Goal: Task Accomplishment & Management: Use online tool/utility

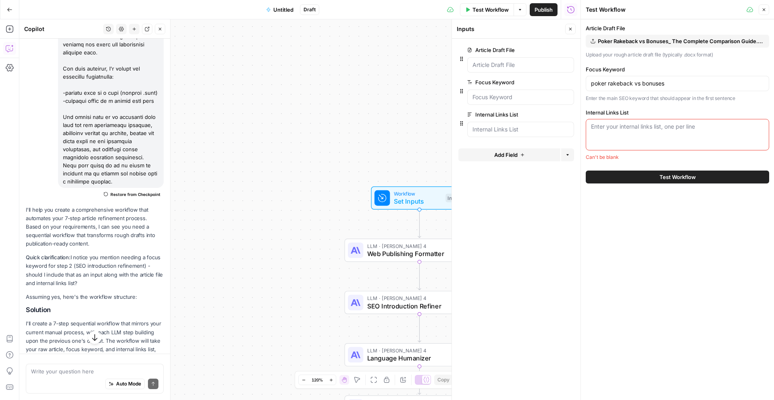
click at [616, 137] on div "Enter your internal links list, one per line" at bounding box center [677, 134] width 183 height 31
paste textarea "- [URL][DOMAIN_NAME] - [URL][DOMAIN_NAME] - [URL][DOMAIN_NAME] - [URL][DOMAIN_N…"
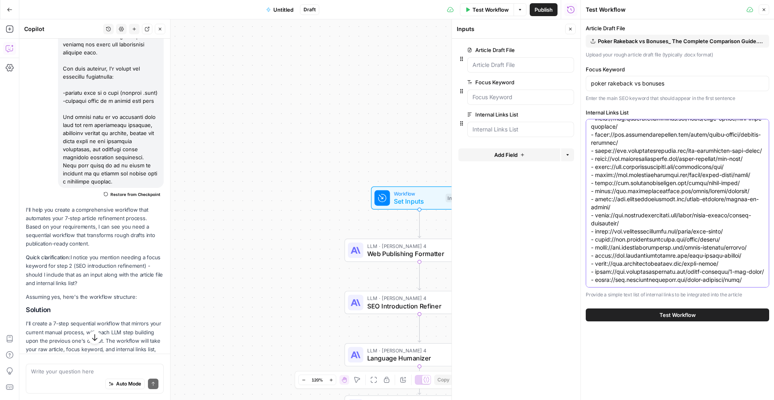
scroll to position [532, 0]
type textarea "- [URL][DOMAIN_NAME] - [URL][DOMAIN_NAME] - [URL][DOMAIN_NAME] - [URL][DOMAIN_N…"
click at [660, 107] on div "Article Draft File Poker Rakeback vs Bonuses_ The Complete Comparison Guide.doc…" at bounding box center [677, 161] width 183 height 275
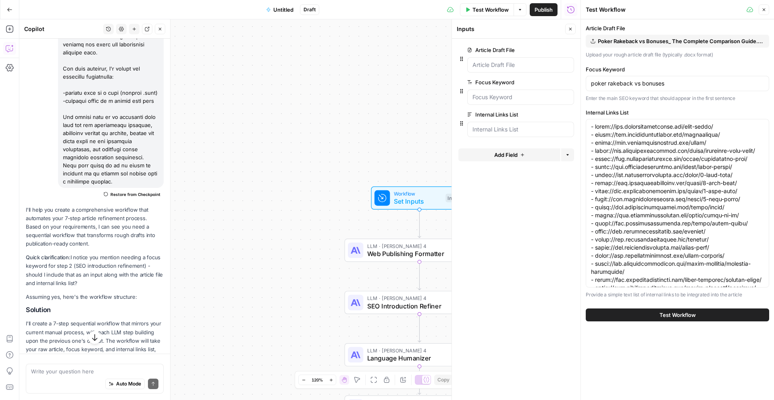
click at [684, 315] on span "Test Workflow" at bounding box center [678, 315] width 36 height 8
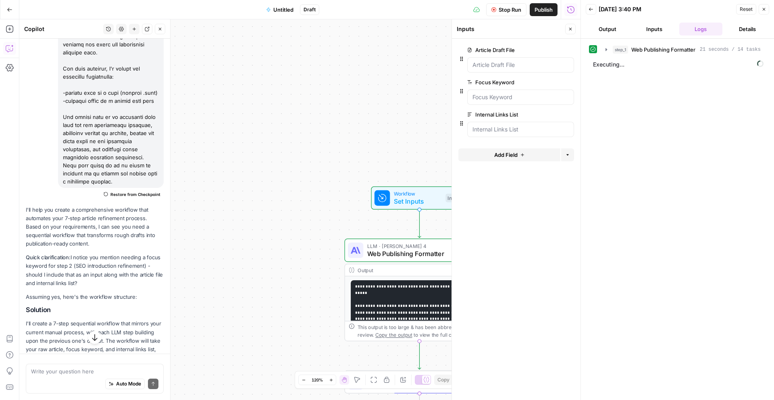
click at [676, 313] on div "step_1 Web Publishing Formatter 21 seconds / 14 tasks Executing..." at bounding box center [677, 219] width 177 height 353
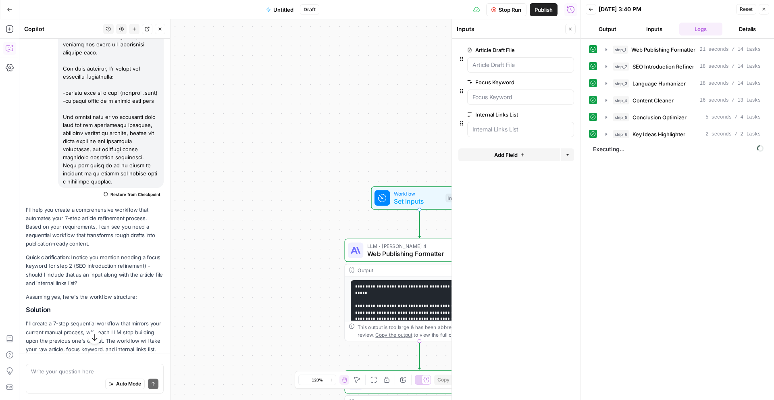
click at [676, 313] on div "step_1 Web Publishing Formatter 21 seconds / 14 tasks step_2 SEO Introduction R…" at bounding box center [677, 219] width 177 height 353
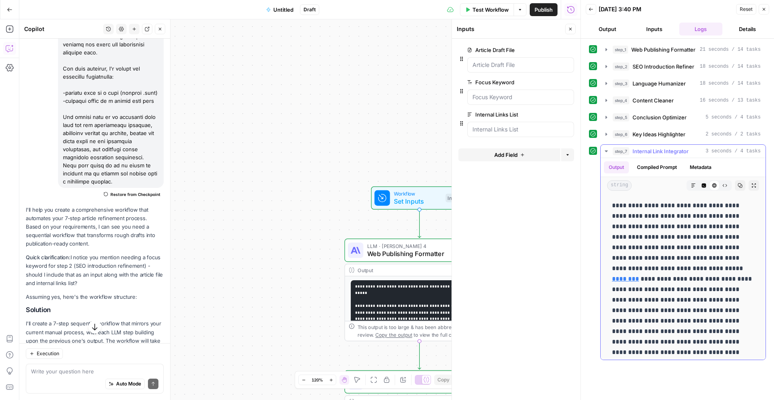
click at [676, 313] on p "**********" at bounding box center [683, 294] width 142 height 189
click at [612, 30] on button "Output" at bounding box center [608, 29] width 44 height 13
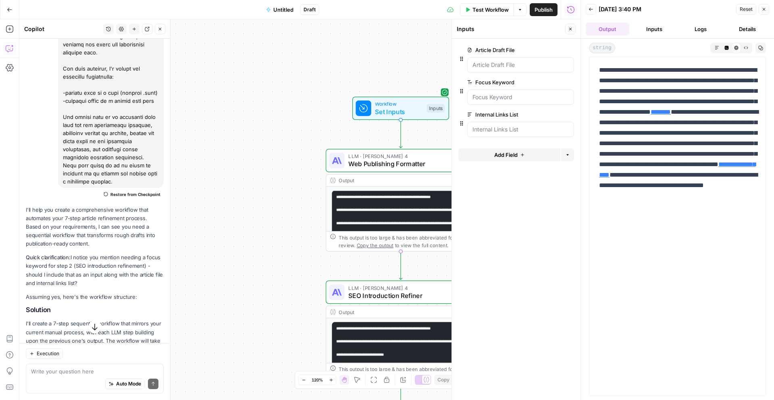
click at [665, 227] on p "**********" at bounding box center [677, 149] width 157 height 168
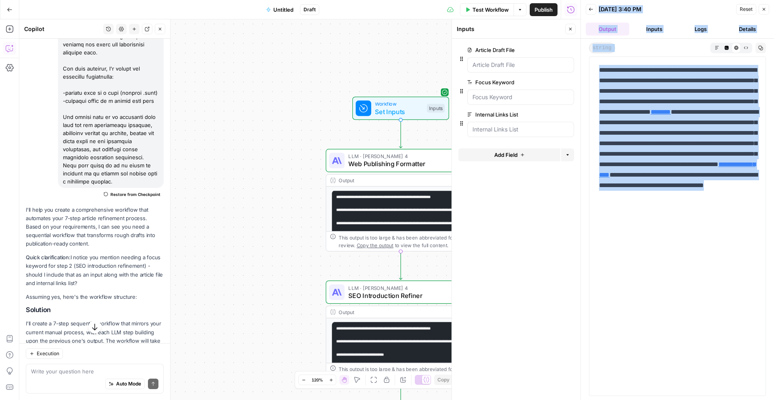
drag, startPoint x: 670, startPoint y: 229, endPoint x: 580, endPoint y: 75, distance: 178.0
click at [581, 75] on div "**********" at bounding box center [678, 200] width 194 height 400
click at [630, 73] on p "**********" at bounding box center [677, 149] width 157 height 168
drag, startPoint x: 666, startPoint y: 234, endPoint x: 588, endPoint y: 71, distance: 181.2
click at [588, 71] on div "**********" at bounding box center [677, 219] width 193 height 361
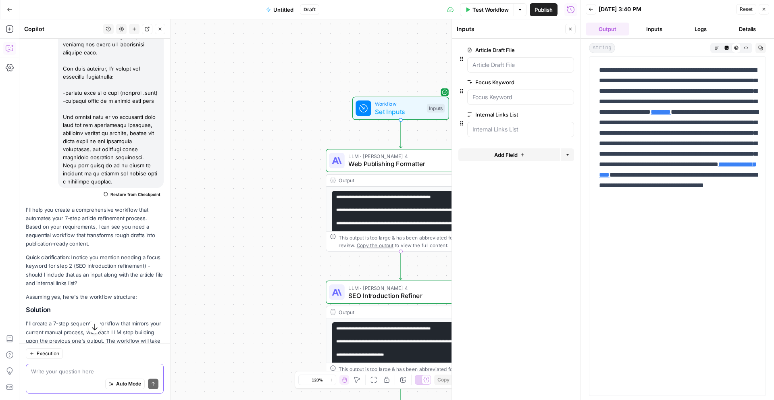
click at [64, 374] on textarea at bounding box center [94, 371] width 127 height 8
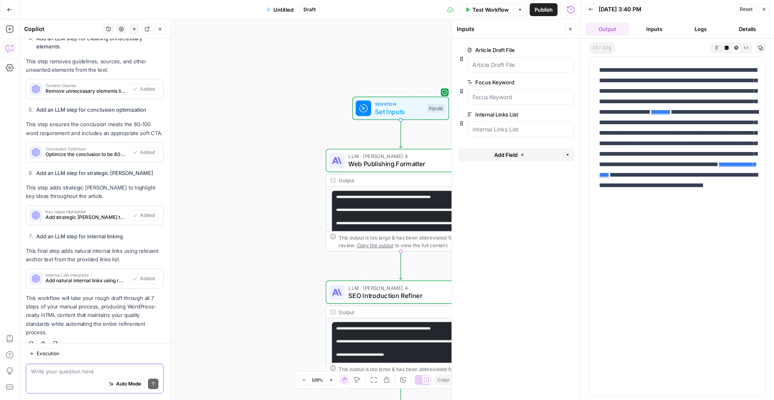
scroll to position [2170, 0]
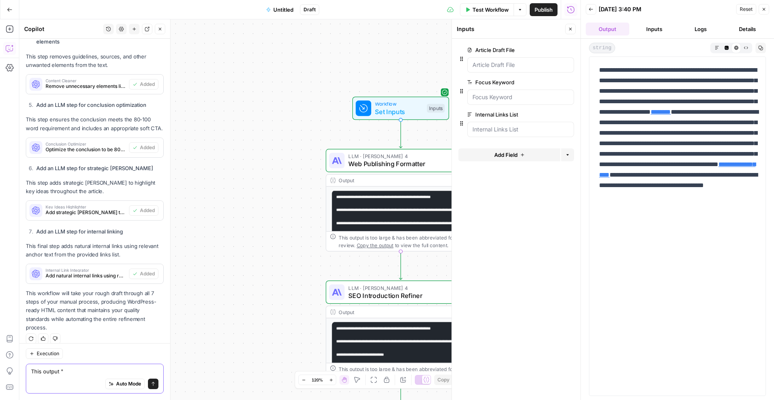
paste textarea "**The rakeback versus bonuses decision ultimately comes down to understanding y…"
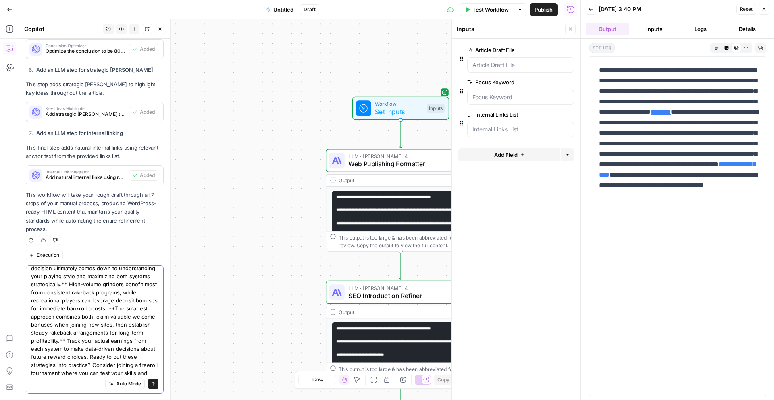
scroll to position [31, 0]
type textarea "This output "**The rakeback versus bonuses decision ultimately comes down to un…"
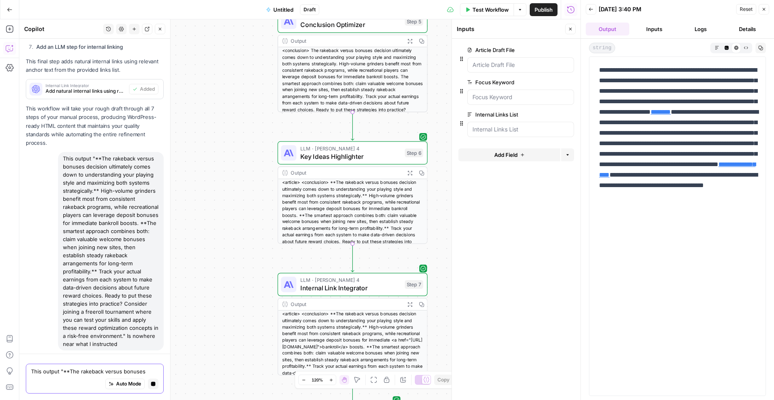
scroll to position [33, 0]
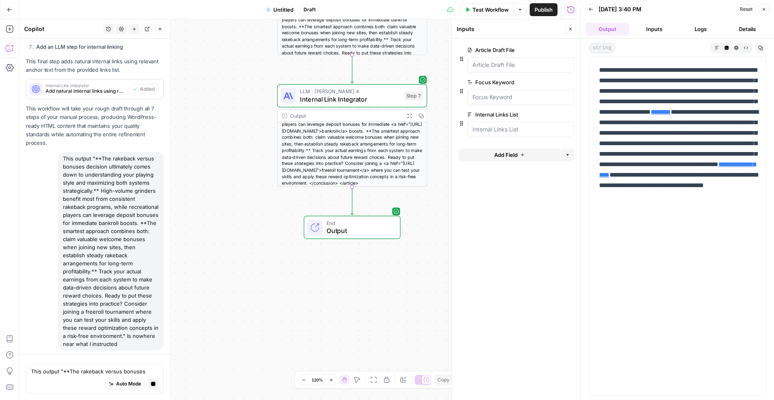
click at [360, 223] on span "End" at bounding box center [360, 223] width 66 height 8
click at [602, 30] on button "Output" at bounding box center [608, 29] width 44 height 13
click at [647, 29] on button "Inputs" at bounding box center [655, 29] width 44 height 13
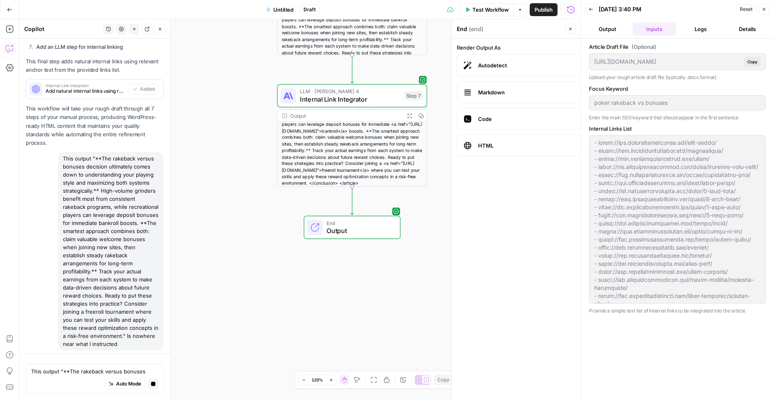
click at [616, 29] on button "Output" at bounding box center [608, 29] width 44 height 13
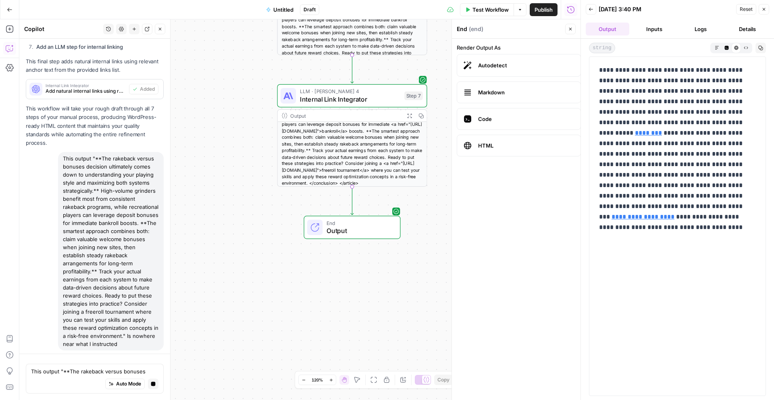
click at [714, 19] on header "Back [DATE] 3:40 PM Reset Close Output Inputs Logs Details" at bounding box center [677, 19] width 193 height 39
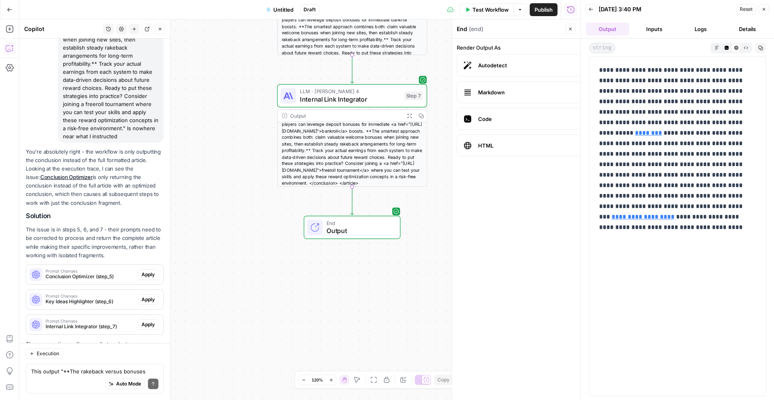
scroll to position [2596, 0]
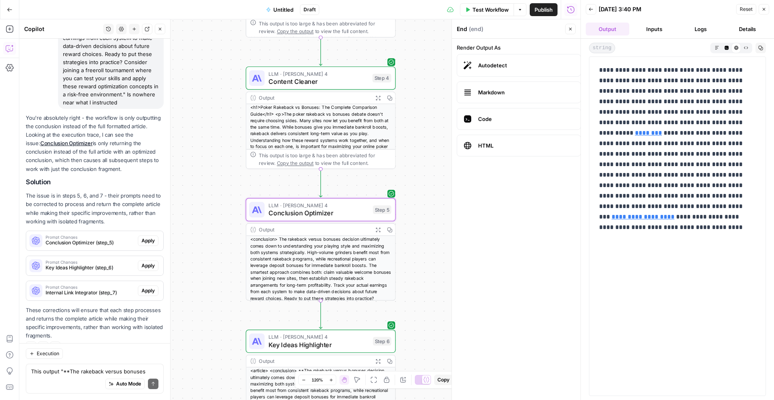
click at [148, 237] on span "Apply" at bounding box center [148, 240] width 13 height 7
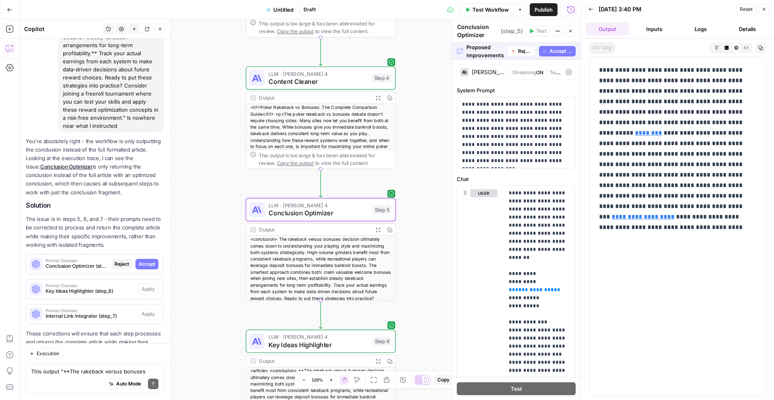
scroll to position [2583, 0]
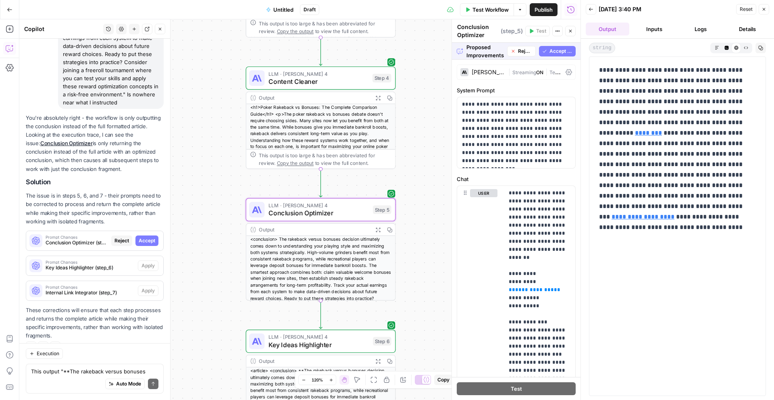
click at [154, 237] on span "Accept" at bounding box center [147, 240] width 17 height 7
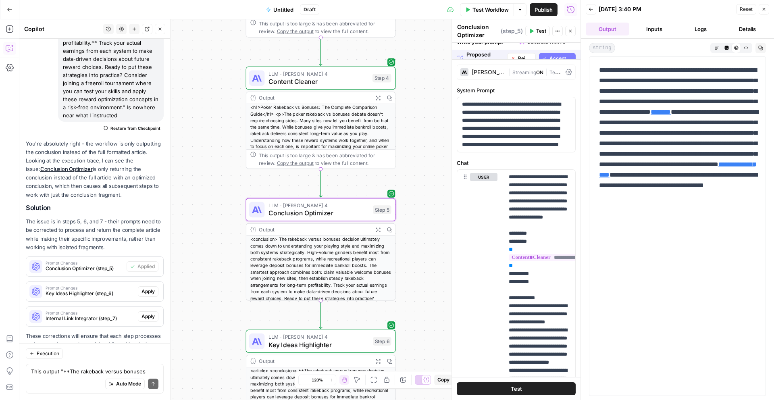
scroll to position [2609, 0]
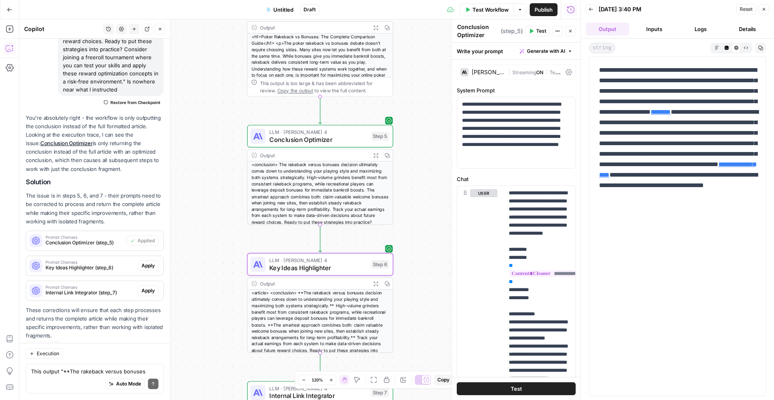
click at [152, 262] on span "Apply" at bounding box center [148, 265] width 13 height 7
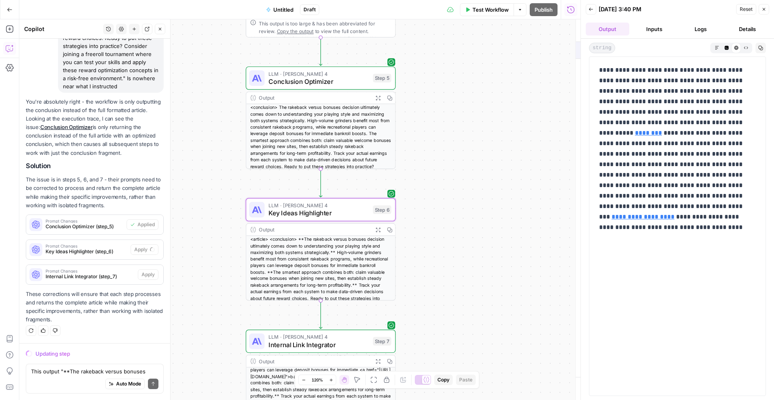
scroll to position [2583, 0]
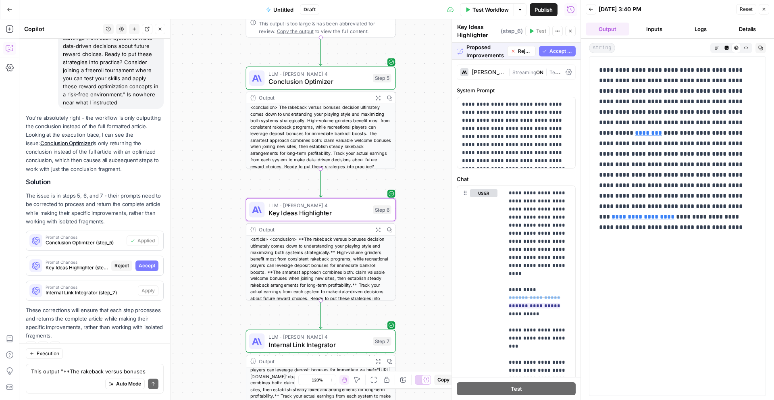
click at [152, 262] on span "Accept" at bounding box center [147, 265] width 17 height 7
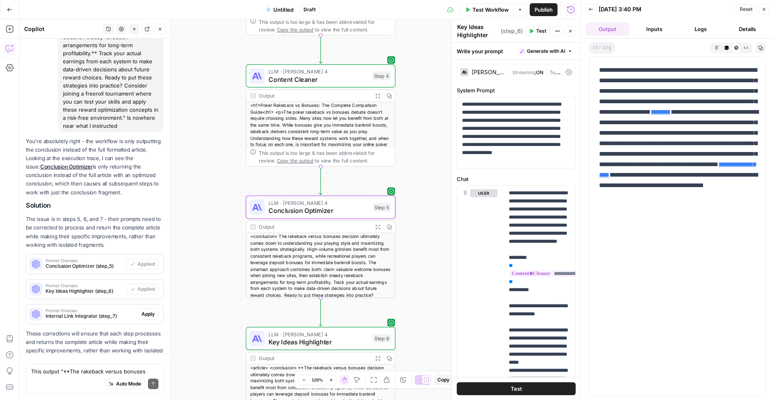
scroll to position [2609, 0]
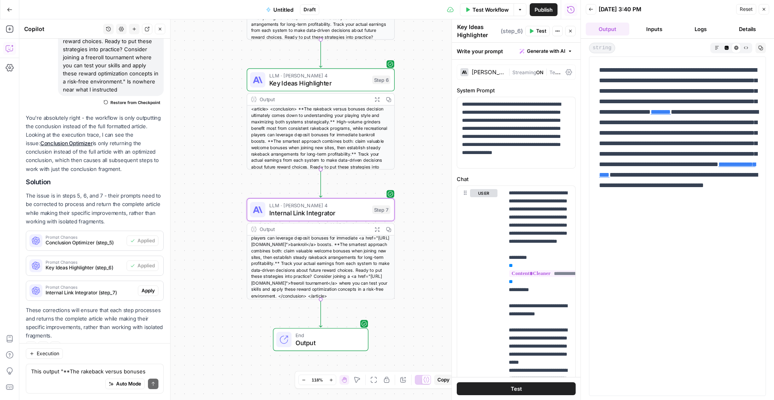
click at [146, 287] on span "Apply" at bounding box center [148, 290] width 13 height 7
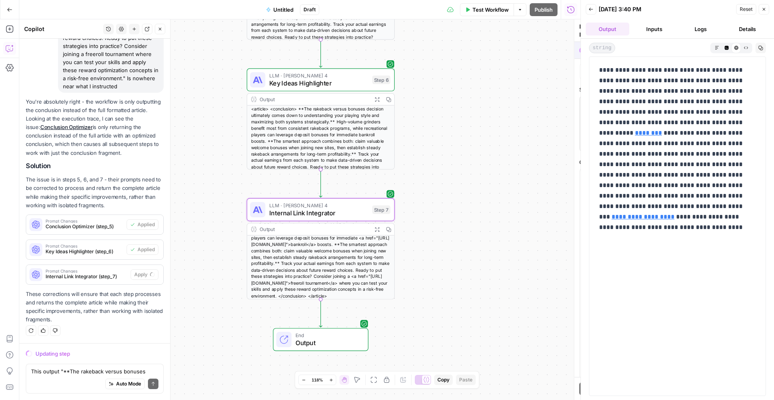
scroll to position [2583, 0]
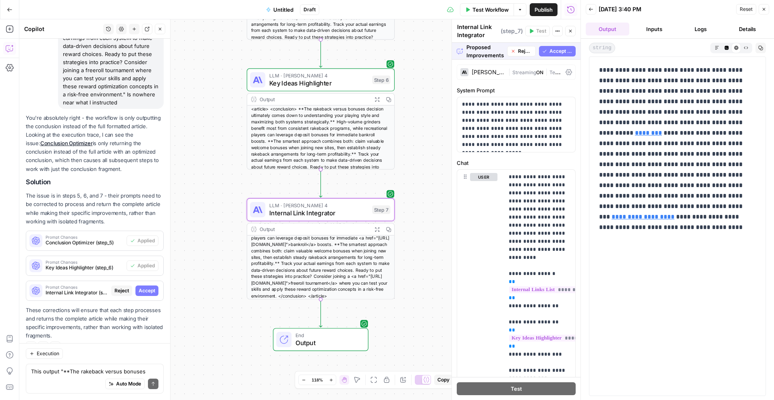
click at [146, 287] on span "Accept" at bounding box center [147, 290] width 17 height 7
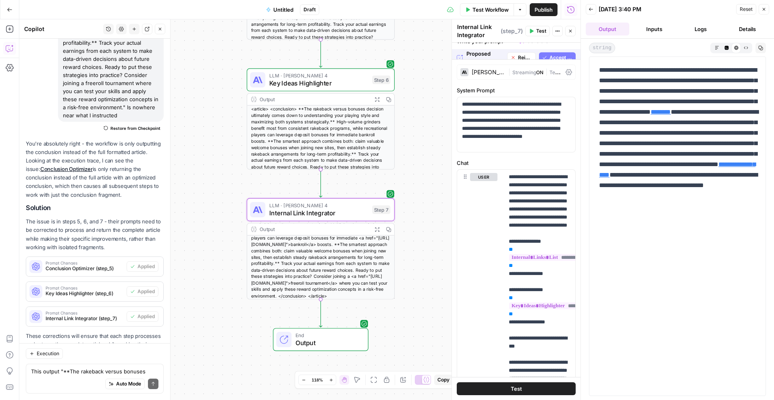
scroll to position [2609, 0]
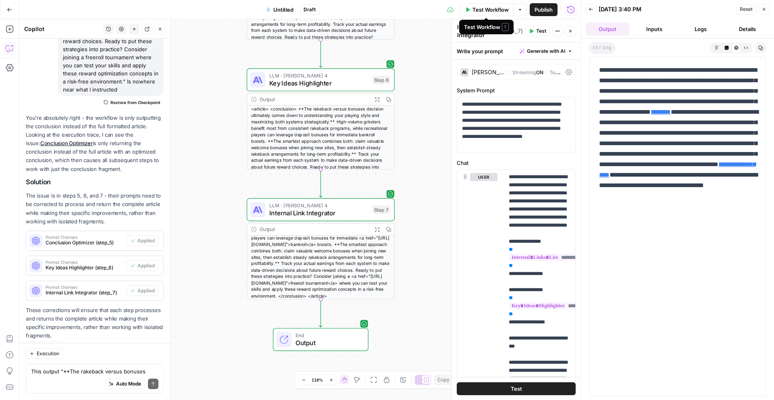
click at [502, 8] on span "Test Workflow" at bounding box center [491, 10] width 36 height 8
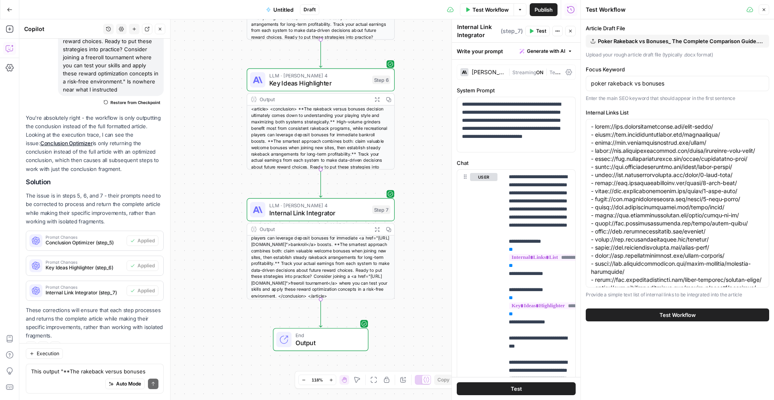
click at [655, 311] on button "Test Workflow" at bounding box center [677, 314] width 183 height 13
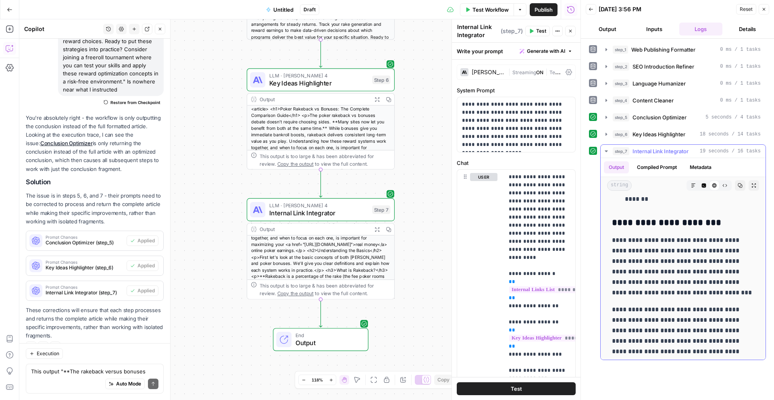
scroll to position [535, 0]
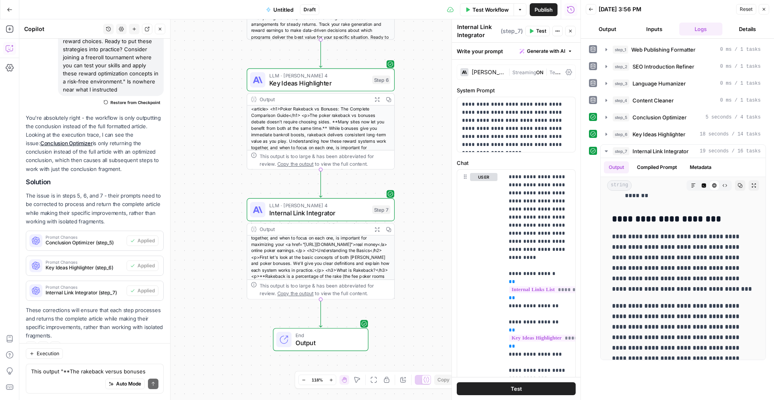
click at [617, 36] on header "Back [DATE] 3:56 PM Reset Close Output Inputs Logs Details" at bounding box center [677, 19] width 193 height 39
click at [610, 31] on button "Output" at bounding box center [608, 29] width 44 height 13
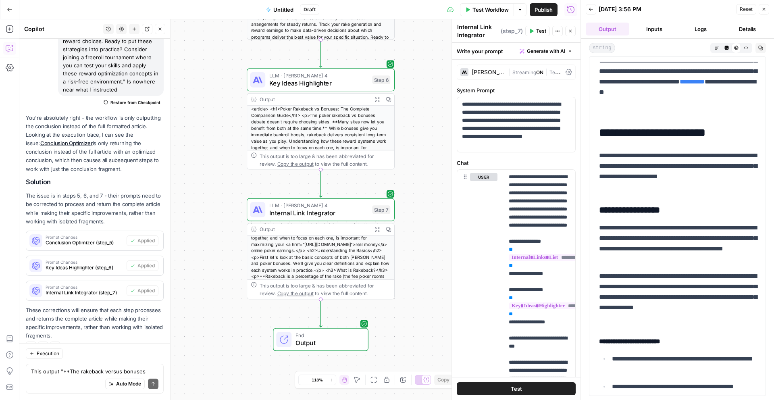
scroll to position [157, 0]
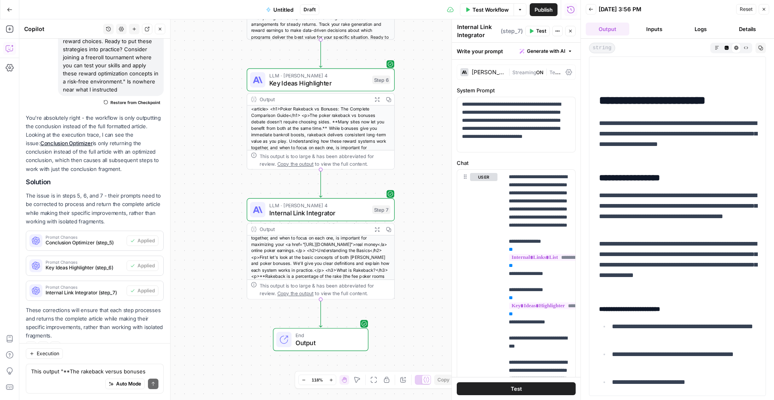
drag, startPoint x: 605, startPoint y: 195, endPoint x: 595, endPoint y: 195, distance: 9.7
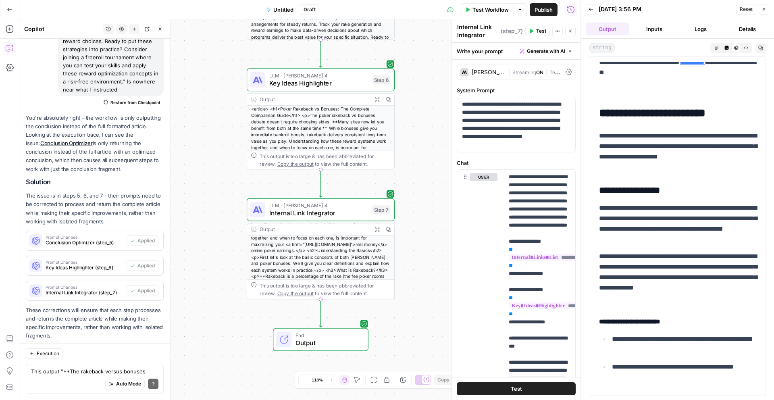
scroll to position [156, 0]
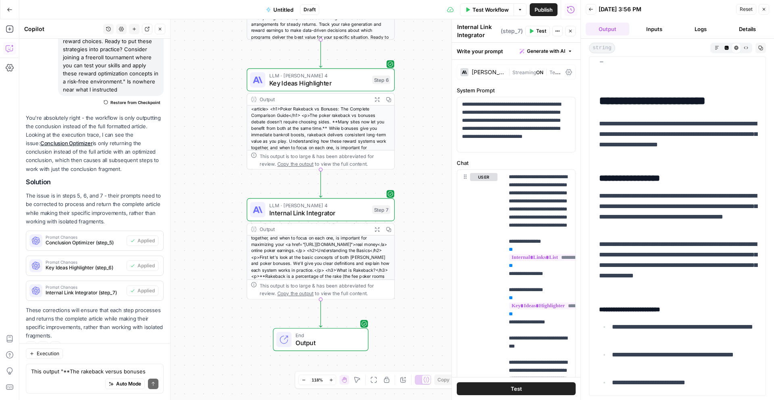
drag, startPoint x: 658, startPoint y: 284, endPoint x: 596, endPoint y: 194, distance: 109.8
copy div "**********"
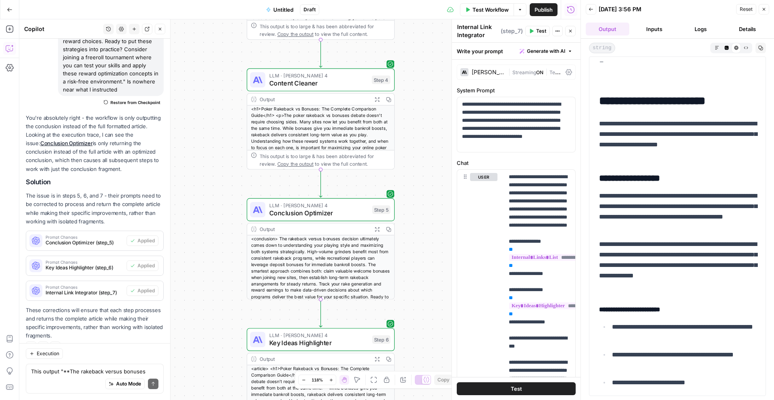
click at [43, 381] on div "Auto Mode Send" at bounding box center [94, 384] width 127 height 18
click at [81, 370] on textarea "output can't come" at bounding box center [94, 371] width 127 height 8
type textarea "I"
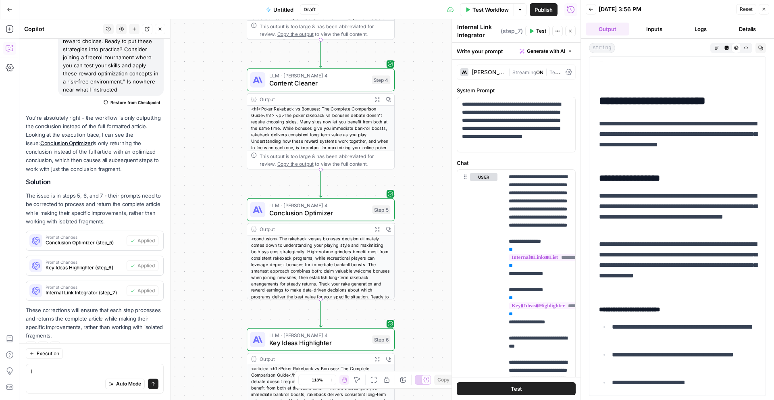
click at [764, 48] on button "Copy" at bounding box center [761, 48] width 10 height 10
click at [77, 368] on textarea "I" at bounding box center [94, 371] width 127 height 8
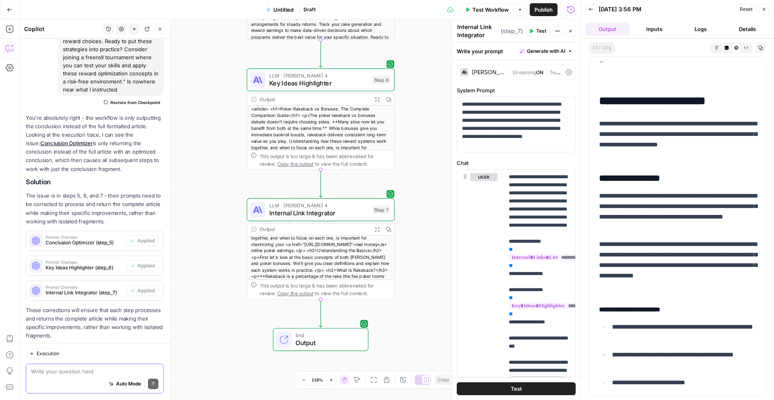
click at [71, 369] on textarea at bounding box center [94, 371] width 127 height 8
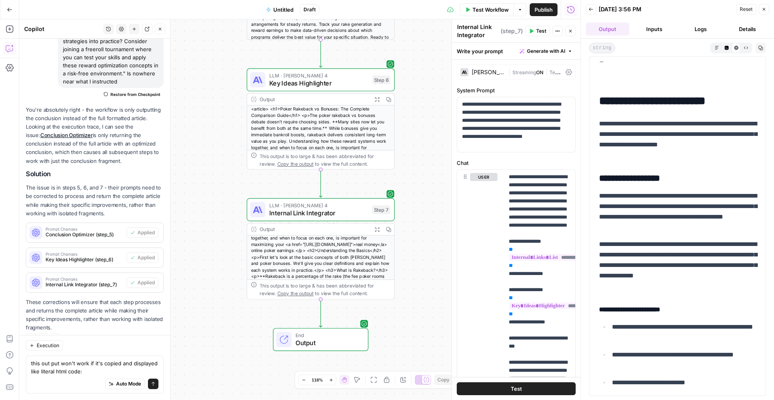
click at [62, 376] on div "Auto Mode Send" at bounding box center [94, 384] width 127 height 18
click at [85, 375] on div "Auto Mode Send" at bounding box center [94, 384] width 127 height 18
click at [132, 364] on textarea "this out put won't work if it's copied and displayed like literal html code:" at bounding box center [94, 367] width 127 height 16
click at [133, 366] on textarea "this out put won't work if it's copied/pasted and displayed like literal html c…" at bounding box center [94, 367] width 127 height 16
click at [123, 368] on textarea "this out put won't work if it's copied/pasted and displayed like literal html c…" at bounding box center [94, 367] width 127 height 16
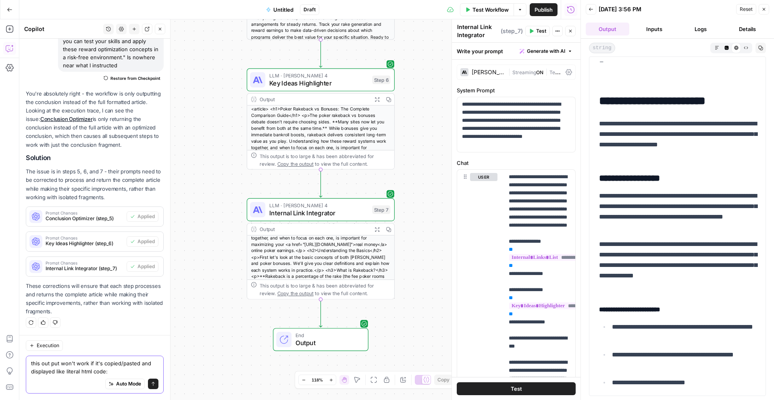
paste textarea "article> <h1>Poker Rakeback vs Bonuses: The Complete Comparison Guide</h1> <p>T…"
type textarea "this out put won't work if it's copied/pasted and displayed like literal html c…"
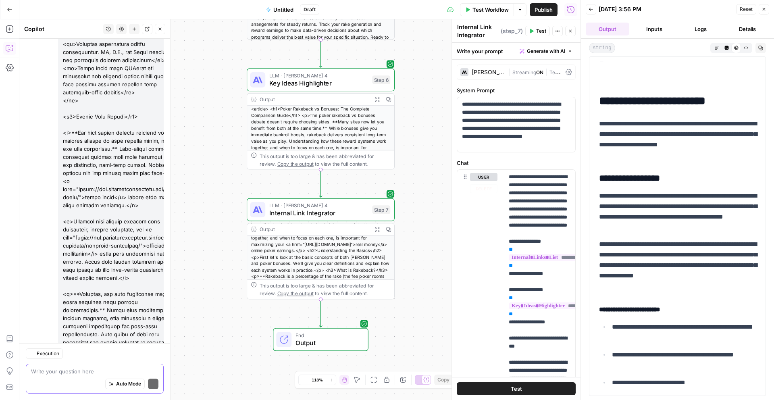
scroll to position [4906, 0]
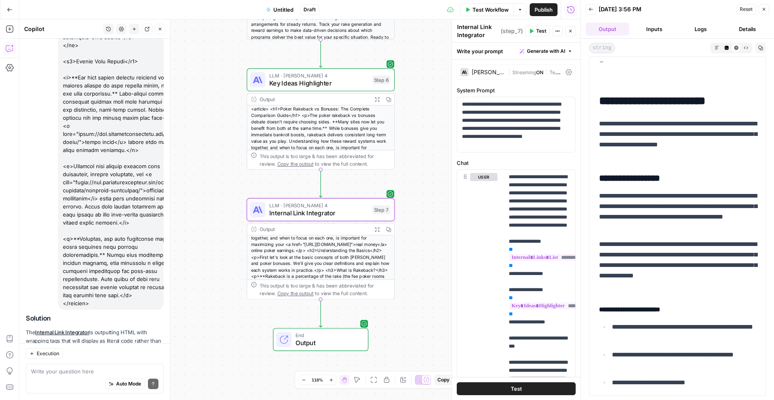
click at [150, 391] on span "Apply" at bounding box center [148, 394] width 13 height 7
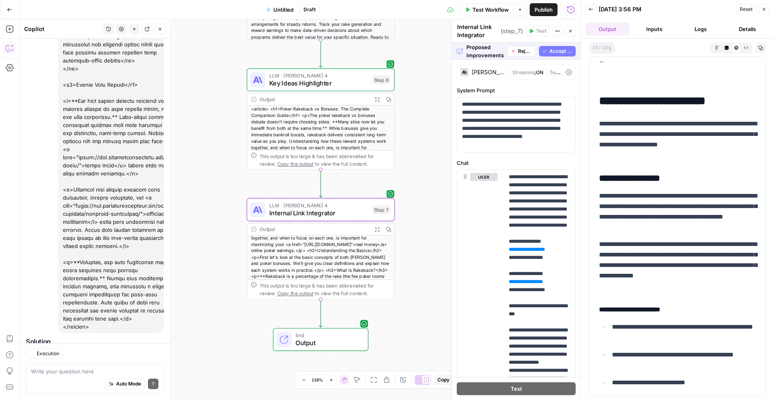
scroll to position [4880, 0]
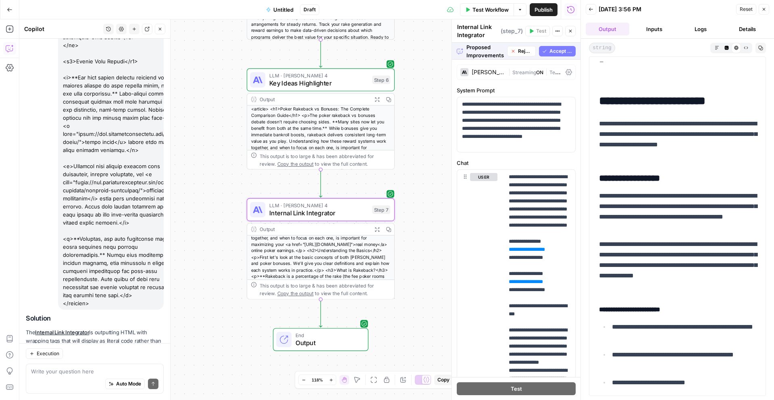
click at [150, 391] on span "Accept" at bounding box center [147, 394] width 17 height 7
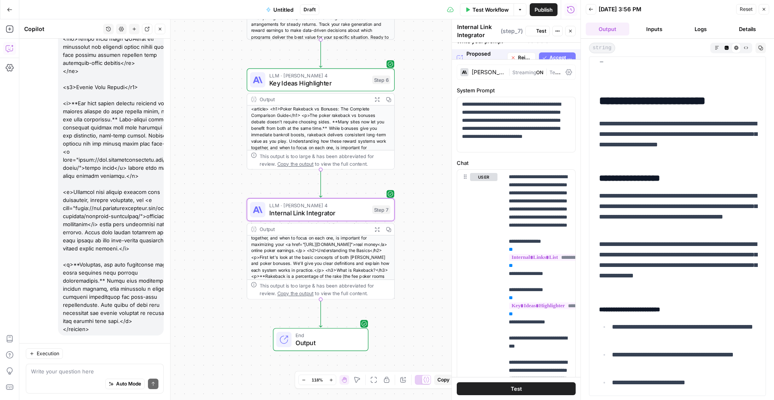
scroll to position [0, 0]
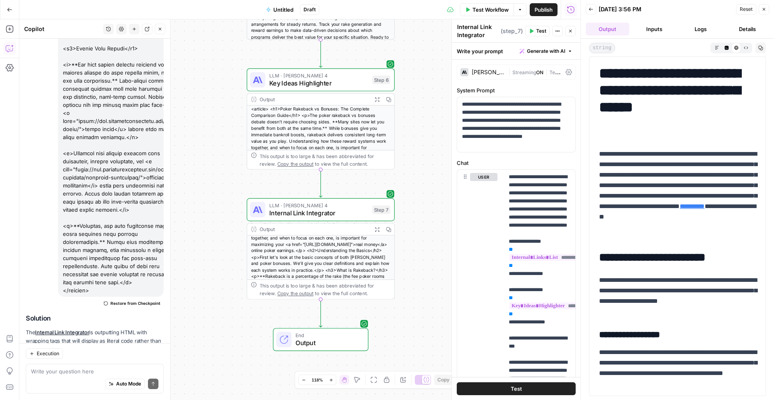
click at [492, 17] on div "Test Workflow Options Publish Run History" at bounding box center [449, 9] width 261 height 19
click at [492, 15] on button "Test Workflow" at bounding box center [487, 9] width 54 height 13
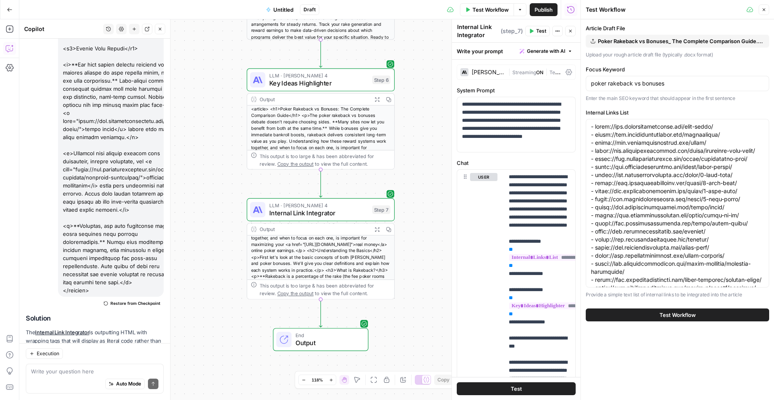
click at [650, 316] on button "Test Workflow" at bounding box center [677, 314] width 183 height 13
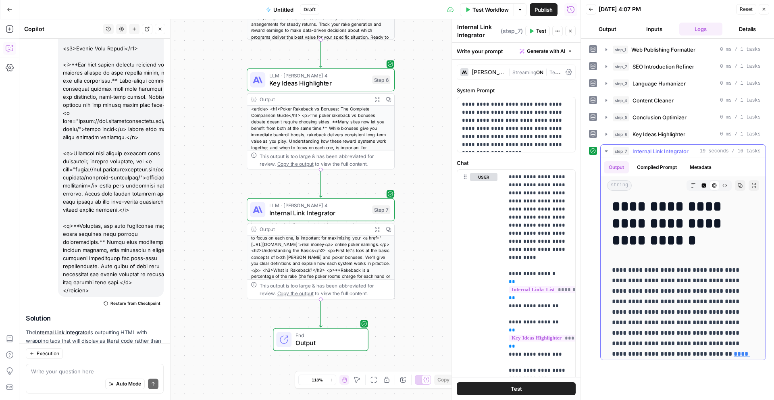
scroll to position [20, 0]
click at [604, 23] on button "Output" at bounding box center [608, 29] width 44 height 13
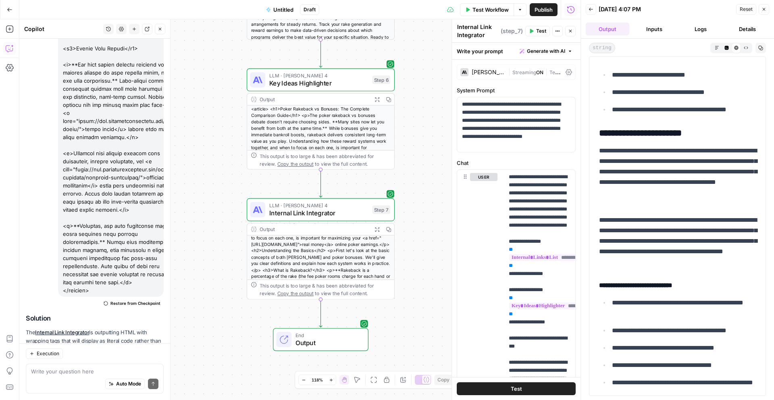
scroll to position [466, 0]
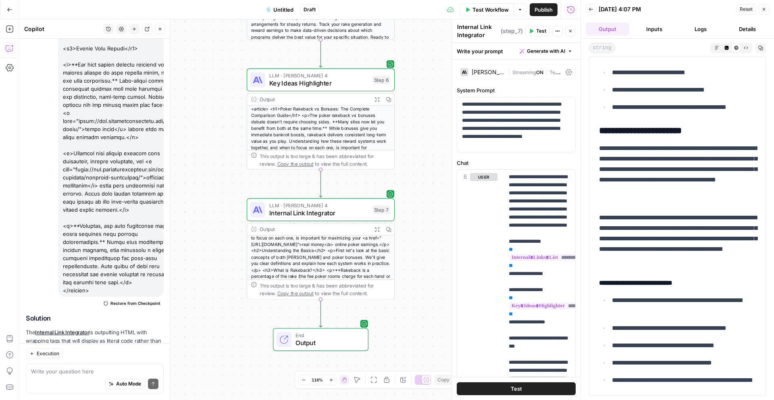
click at [44, 378] on div "Auto Mode Send" at bounding box center [94, 384] width 127 height 18
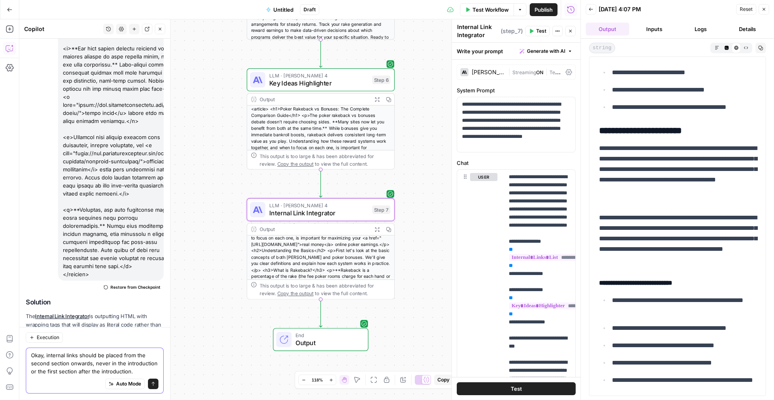
scroll to position [4935, 0]
click at [10, 354] on body "W Workspace1 New Home Browse Insights Opportunities Your Data Recent Grids Opti…" at bounding box center [387, 200] width 774 height 400
click at [60, 366] on textarea "Okay, internal links should be placed from the second section onwards, never in…" at bounding box center [94, 363] width 127 height 24
drag, startPoint x: 48, startPoint y: 354, endPoint x: 29, endPoint y: 354, distance: 18.1
click at [29, 354] on div "Okay, internal links should be placed from the second section onwards, never in…" at bounding box center [95, 371] width 138 height 46
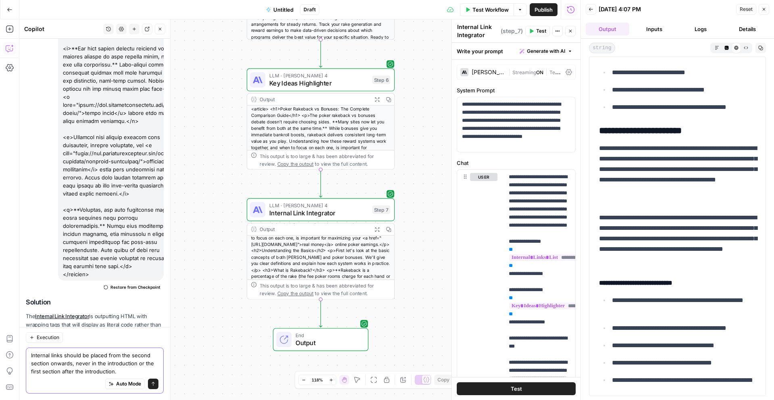
type textarea "Internal links should be placed from the second section onwards, never in the i…"
click at [152, 382] on icon "submit" at bounding box center [153, 383] width 5 height 5
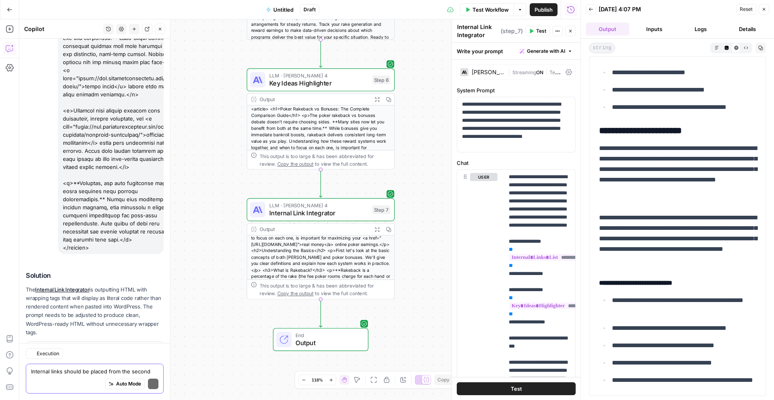
scroll to position [5030, 0]
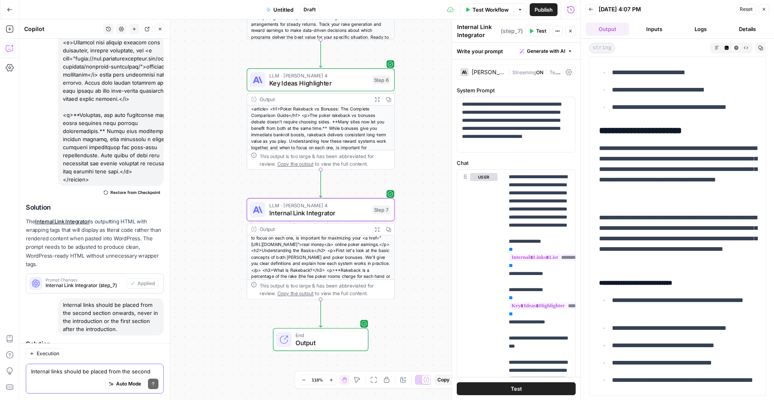
click at [153, 391] on span "Apply" at bounding box center [148, 394] width 13 height 7
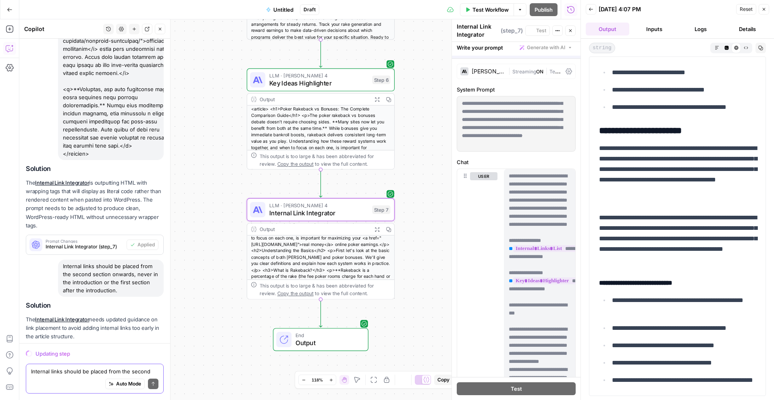
scroll to position [4991, 0]
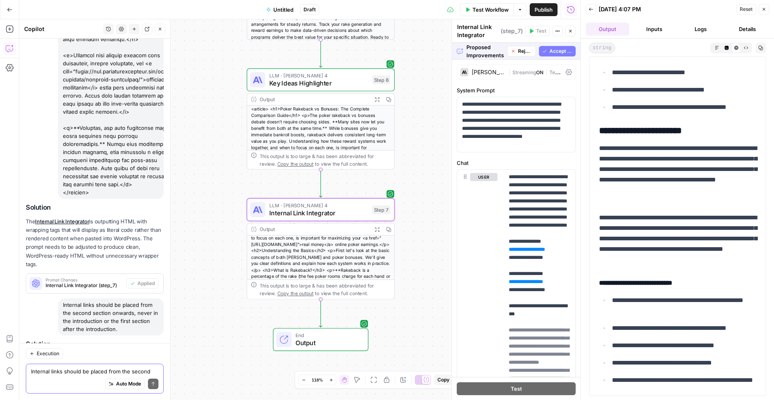
click at [150, 391] on span "Accept" at bounding box center [147, 394] width 17 height 7
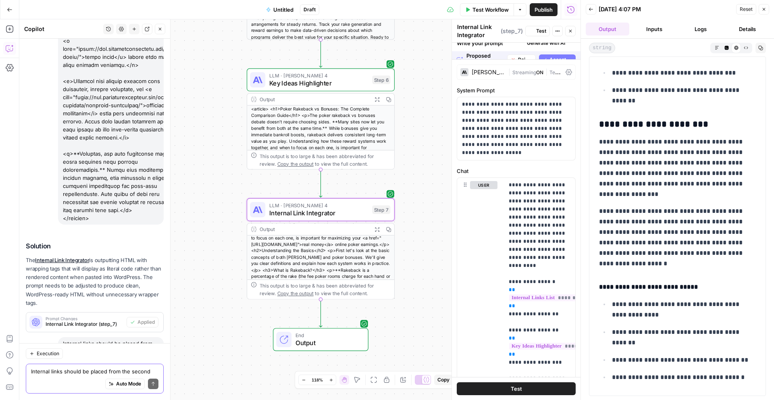
scroll to position [0, 0]
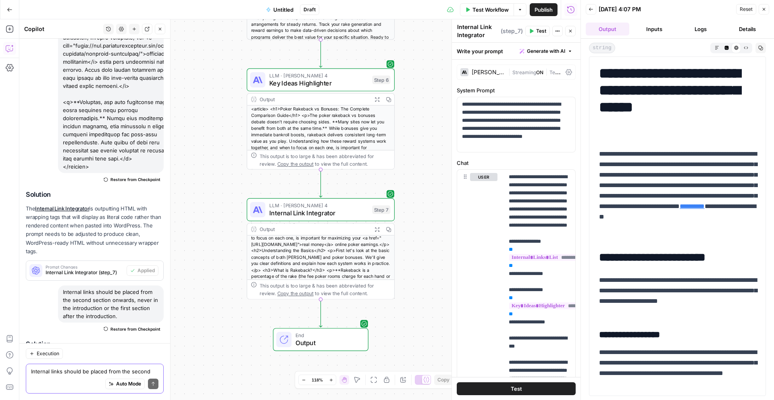
click at [103, 374] on textarea "Internal links should be placed from the second section onwards, never in the i…" at bounding box center [94, 371] width 127 height 8
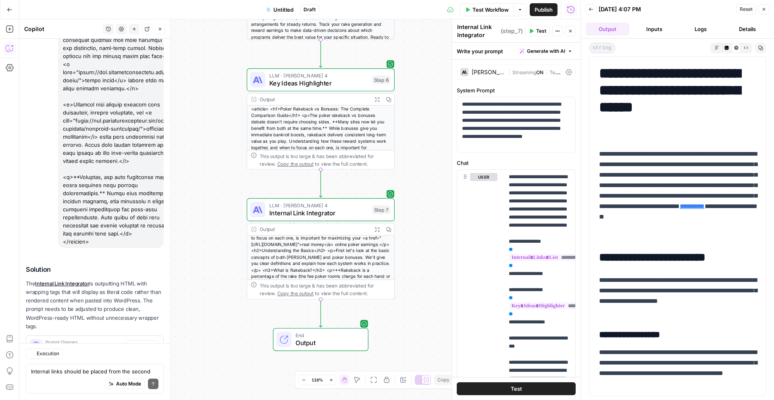
scroll to position [5043, 0]
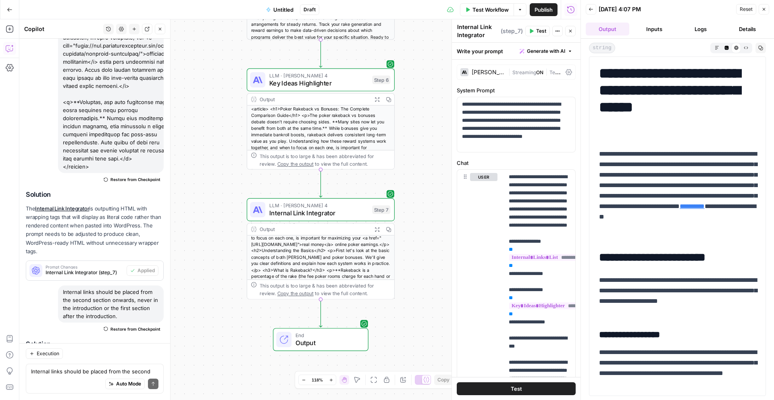
drag, startPoint x: 669, startPoint y: 162, endPoint x: 709, endPoint y: 171, distance: 40.7
click at [709, 171] on p "**********" at bounding box center [677, 196] width 157 height 94
copy p "**********"
click at [67, 375] on div "Auto Mode Send" at bounding box center [94, 384] width 127 height 18
click at [503, 10] on span "Test Workflow" at bounding box center [491, 10] width 36 height 8
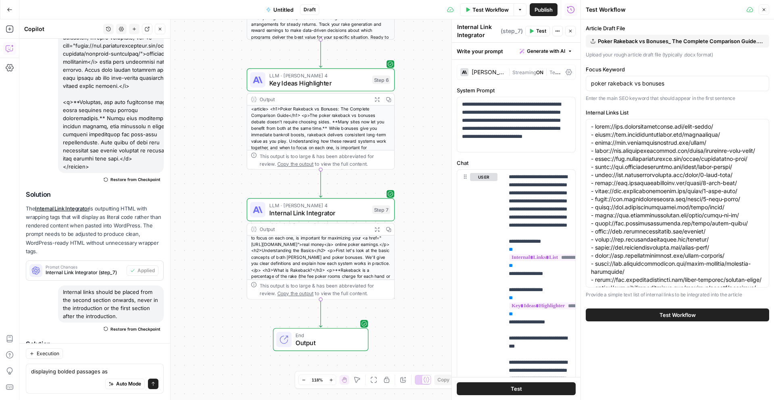
click at [721, 312] on button "Test Workflow" at bounding box center [677, 314] width 183 height 13
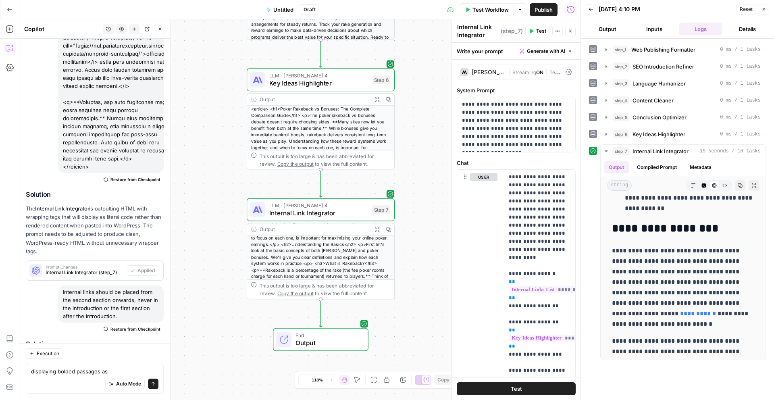
scroll to position [2557, 0]
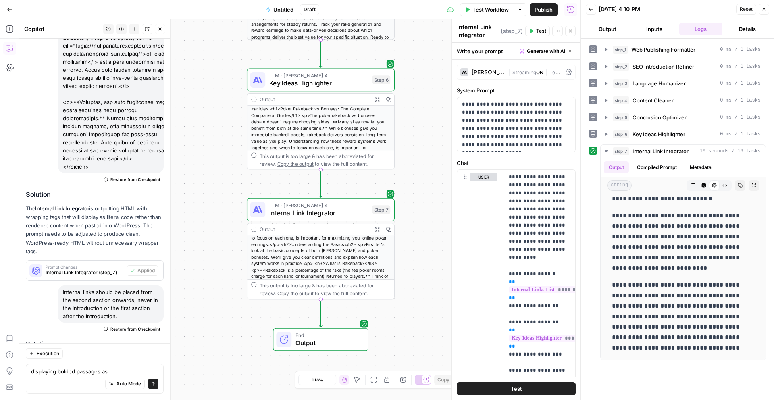
click at [76, 372] on textarea "displaying bolded passages as" at bounding box center [94, 371] width 127 height 8
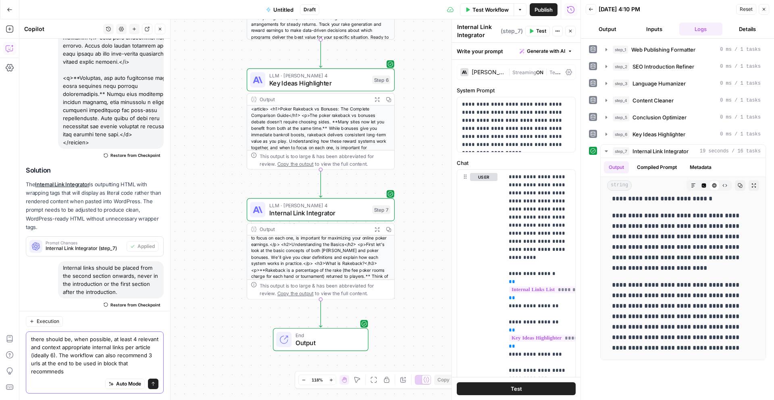
scroll to position [5075, 0]
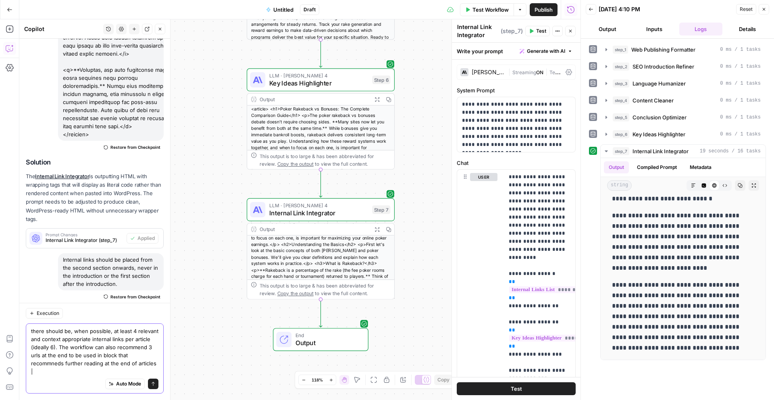
click at [54, 350] on textarea "there should be, when possible, at least 4 relevant and context appropriate int…" at bounding box center [94, 351] width 127 height 48
click at [71, 360] on textarea "there should be, when possible, at least 4 relevant and conext appropriate inte…" at bounding box center [94, 351] width 127 height 48
click at [156, 370] on textarea "there should be, when possible, at least 4 relevant and conext appropriate inte…" at bounding box center [94, 351] width 127 height 48
click at [161, 371] on div "there should be, when possible, at least 4 relevant and conext appropriate inte…" at bounding box center [95, 358] width 138 height 70
type textarea "there should be, when possible, at least 4 relevant and conext appropriate inte…"
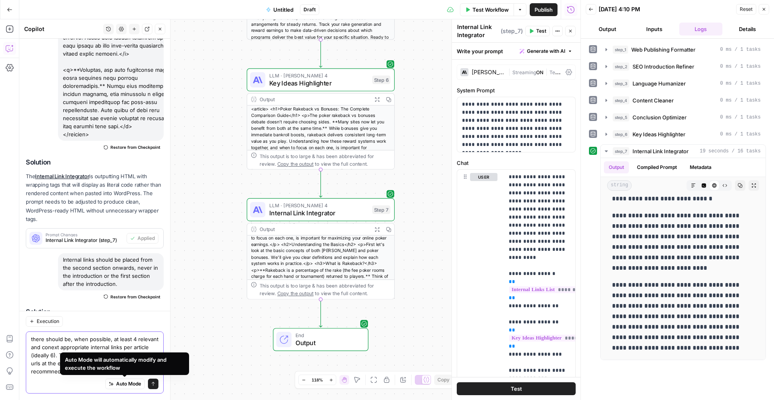
click at [89, 344] on textarea "there should be, when possible, at least 4 relevant and conext appropriate inte…" at bounding box center [94, 355] width 127 height 40
click at [94, 348] on textarea "there should be, when possible, at least 4 relevant and conext appropriate inte…" at bounding box center [94, 355] width 127 height 40
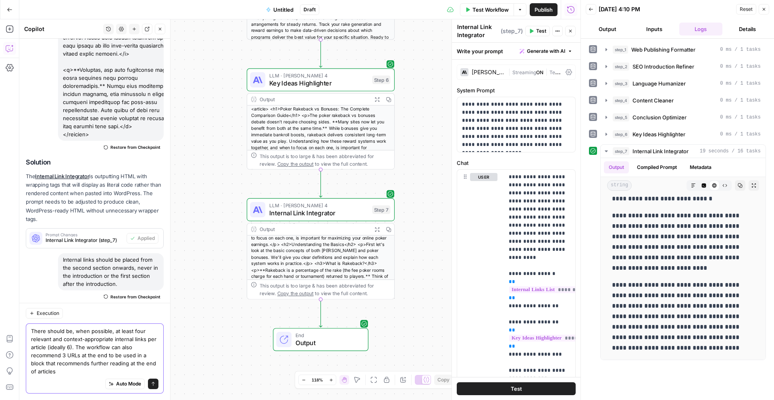
scroll to position [5083, 0]
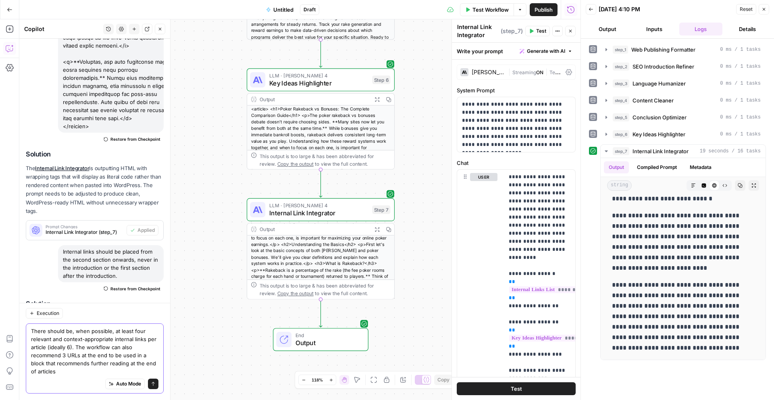
type textarea "There should be, when possible, at least four relevant and context-appropriate …"
click at [153, 385] on icon "submit" at bounding box center [153, 384] width 3 height 4
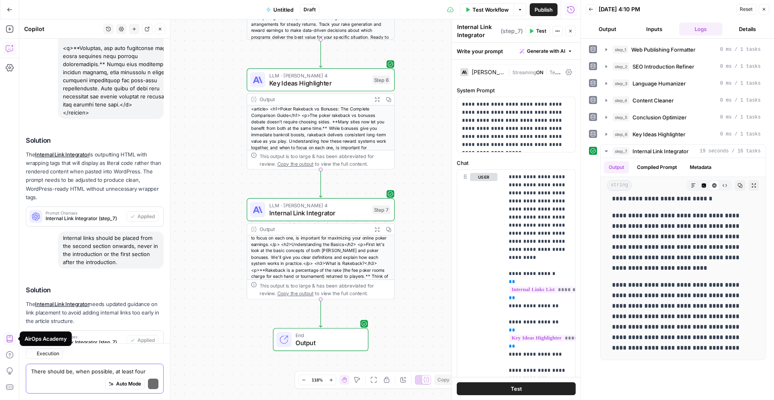
scroll to position [5178, 0]
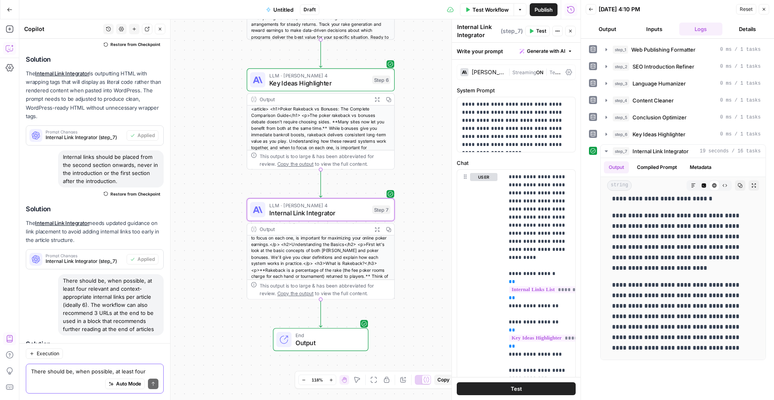
click at [148, 391] on span "Apply" at bounding box center [148, 394] width 13 height 7
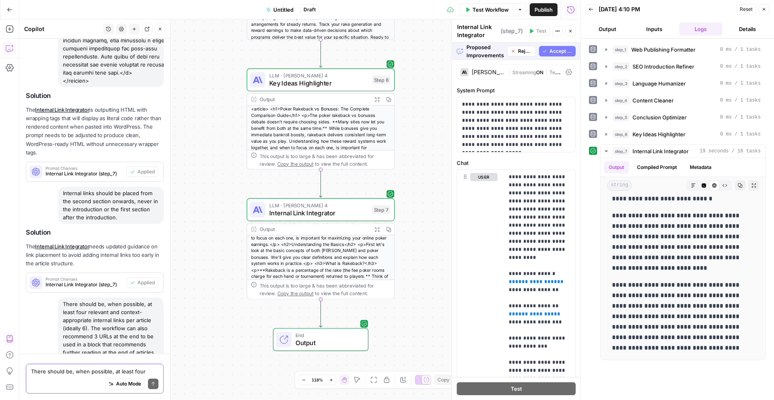
scroll to position [5126, 0]
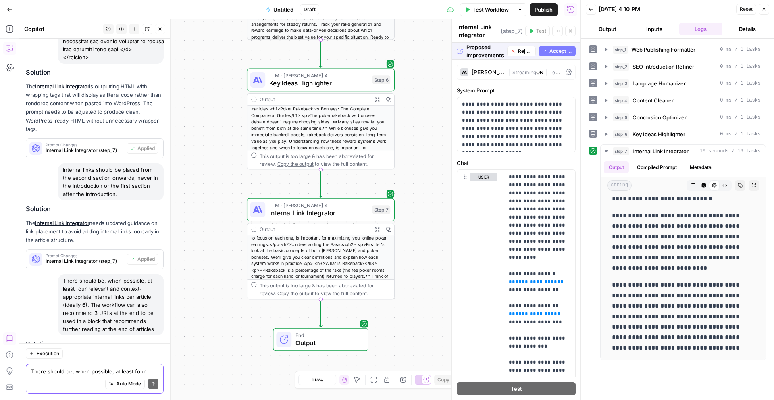
click at [147, 391] on span "Accept" at bounding box center [147, 394] width 17 height 7
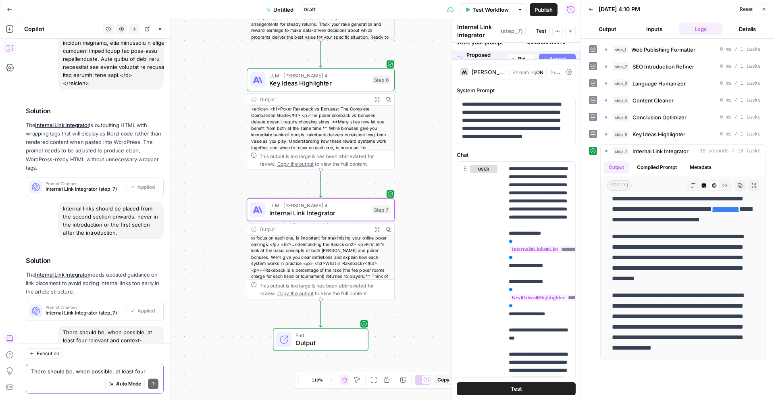
scroll to position [0, 0]
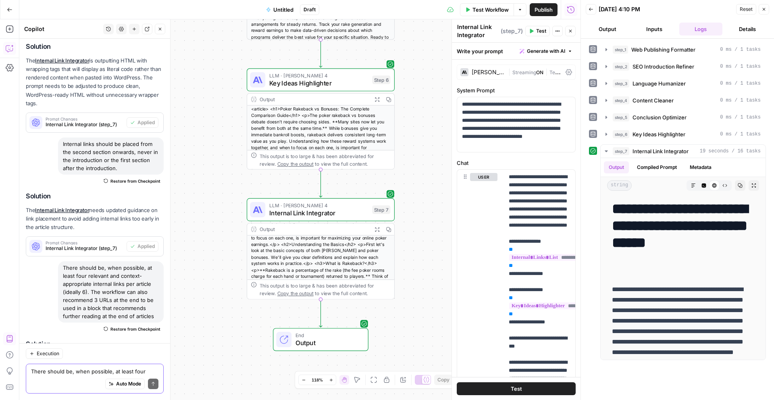
click at [91, 370] on textarea "There should be, when possible, at least four relevant and context-appropriate …" at bounding box center [94, 371] width 127 height 8
drag, startPoint x: 683, startPoint y: 300, endPoint x: 733, endPoint y: 306, distance: 51.3
click at [733, 306] on p "**********" at bounding box center [683, 331] width 142 height 94
copy p "**********"
click at [99, 358] on div "Execution" at bounding box center [95, 353] width 138 height 10
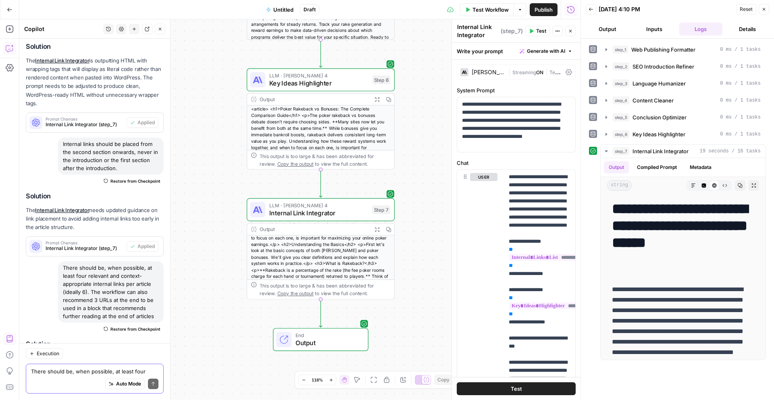
click at [93, 367] on textarea "There should be, when possible, at least four relevant and context-appropriate …" at bounding box center [94, 371] width 127 height 8
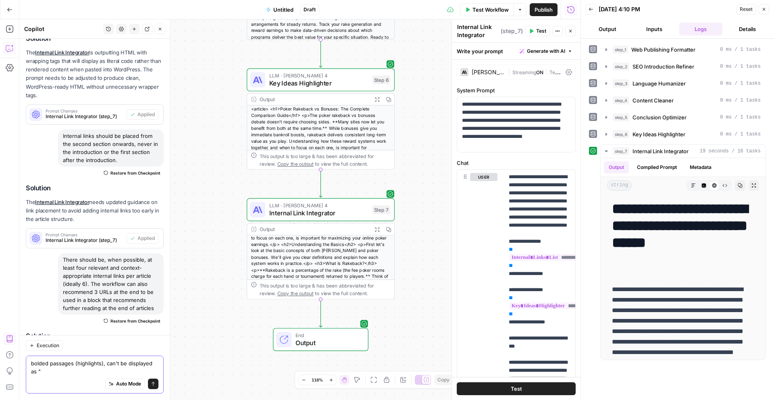
paste textarea "**Many sites now let you benefit from both at the same time.**"
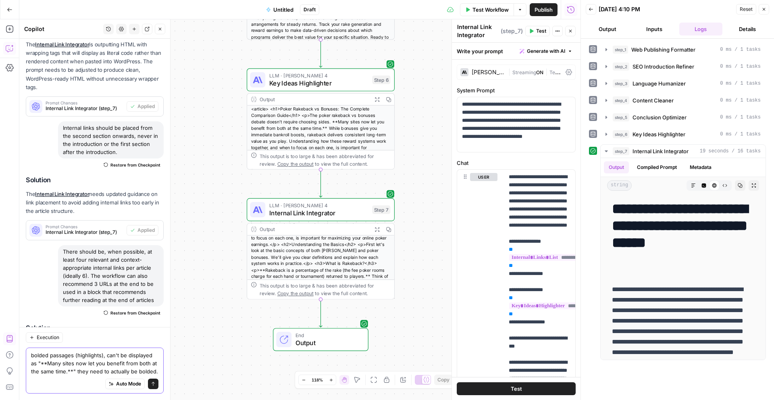
type textarea "bolded passages (highlights), can't be displayed as "**Many sites now let you b…"
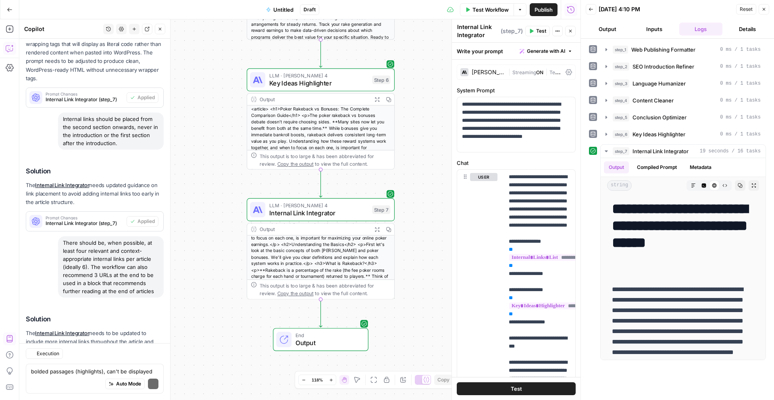
scroll to position [5310, 0]
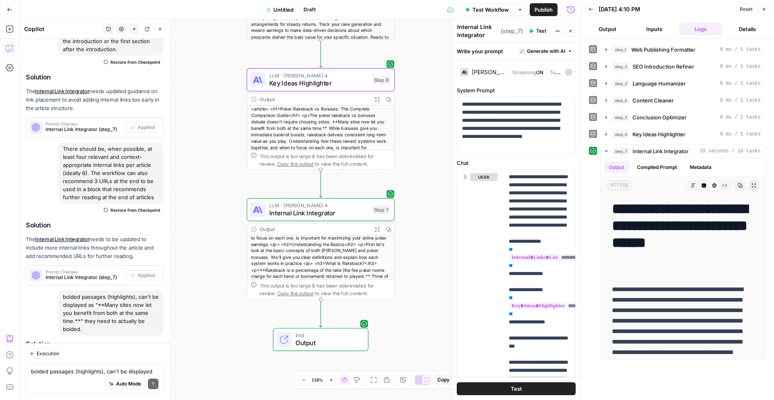
click at [145, 391] on span "Apply" at bounding box center [148, 394] width 13 height 7
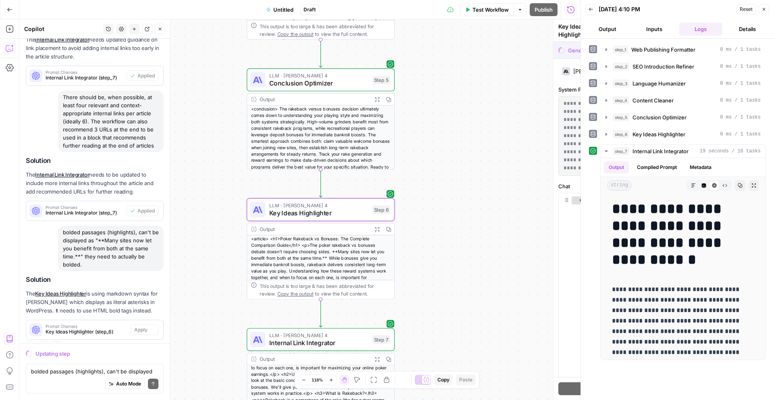
scroll to position [5245, 0]
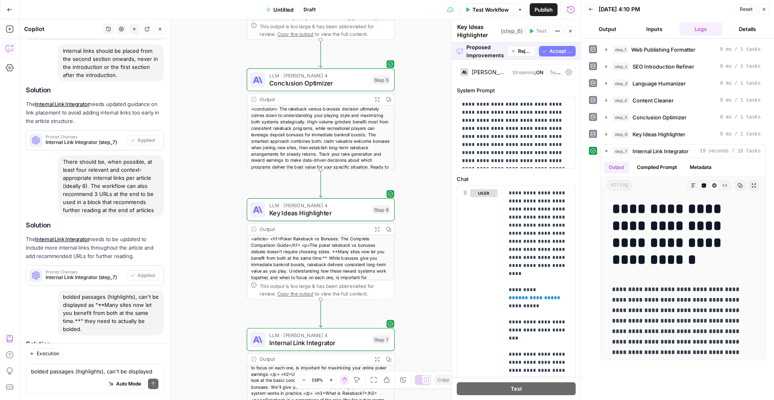
click at [145, 391] on span "Accept" at bounding box center [147, 394] width 17 height 7
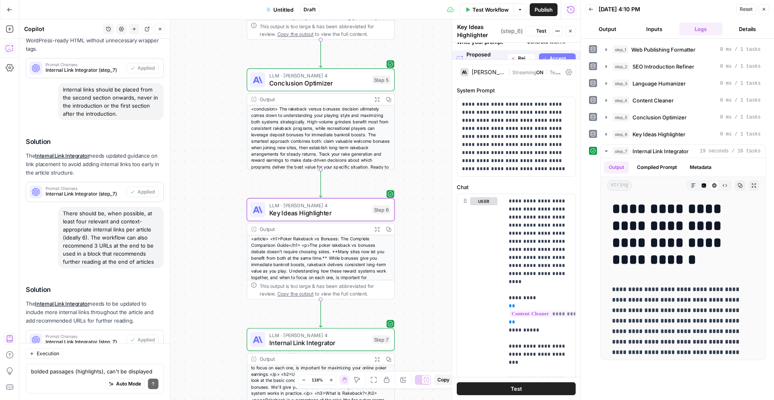
scroll to position [5323, 0]
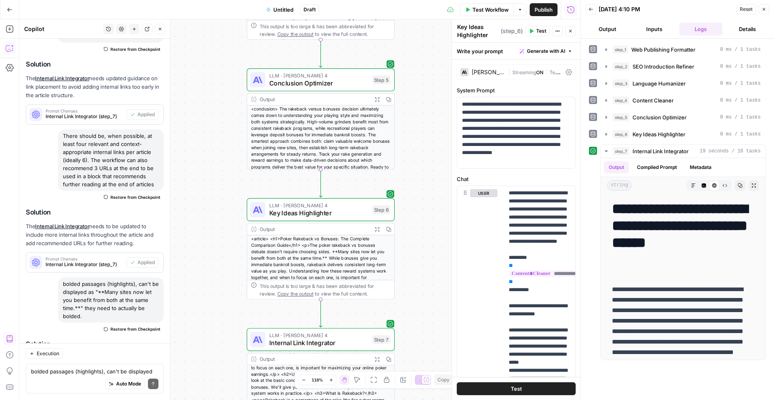
click at [625, 31] on button "Output" at bounding box center [608, 29] width 44 height 13
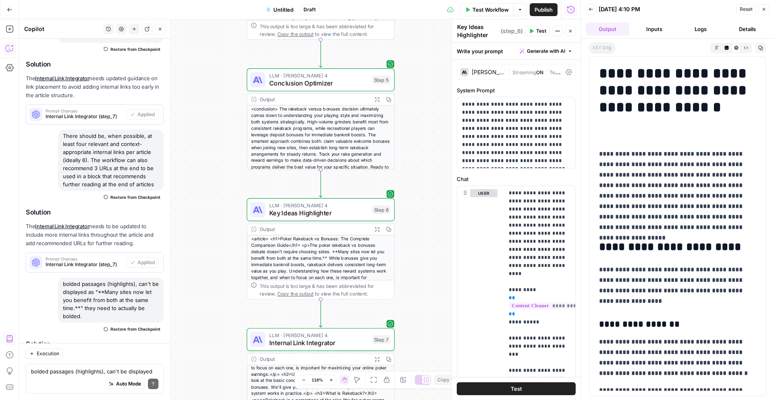
click at [500, 10] on span "Test Workflow" at bounding box center [491, 10] width 36 height 8
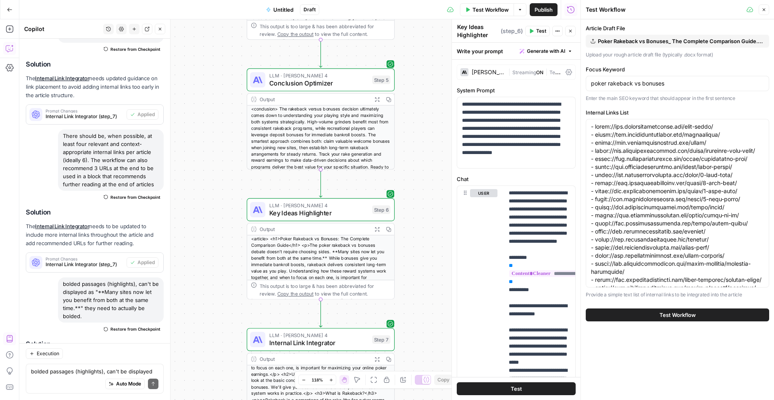
click at [693, 311] on span "Test Workflow" at bounding box center [678, 315] width 36 height 8
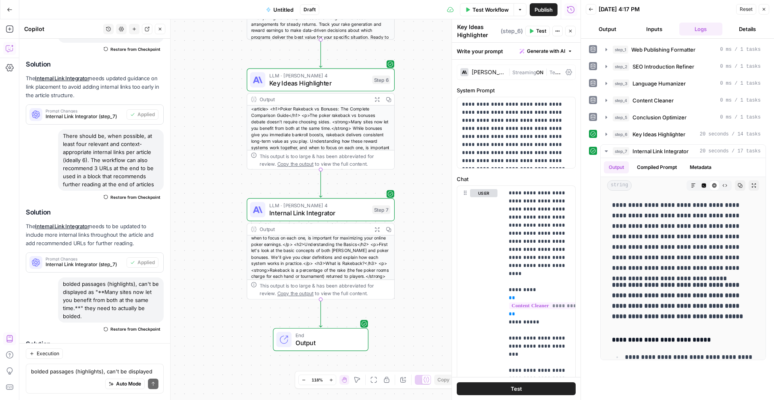
scroll to position [1742, 0]
click at [648, 300] on p "**********" at bounding box center [683, 300] width 142 height 42
click at [79, 371] on textarea "bolded passages (highlights), can't be displayed as "**Many sites now let you b…" at bounding box center [94, 371] width 127 height 8
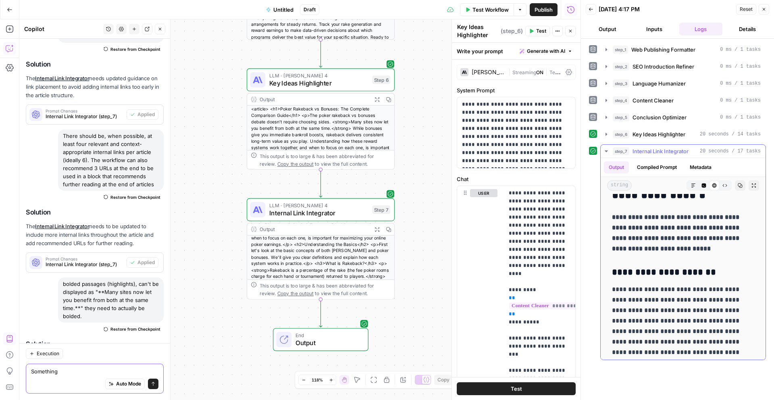
scroll to position [1654, 0]
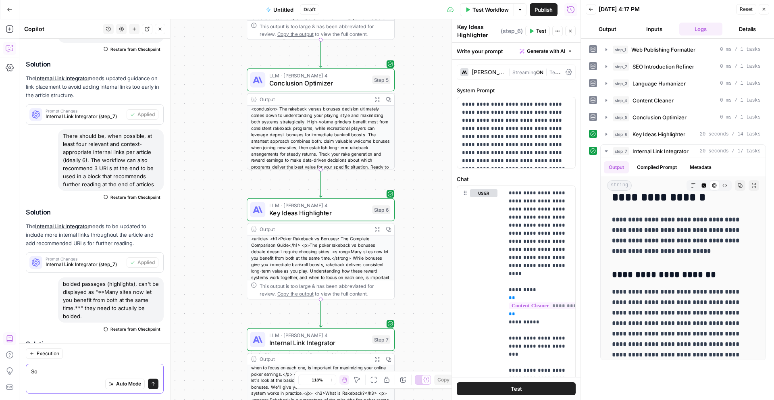
type textarea "S"
click at [31, 372] on textarea "bits as lon" at bounding box center [94, 371] width 127 height 8
click at [75, 373] on textarea "bolded bits as lon" at bounding box center [94, 371] width 127 height 8
paste textarea "This dual approach maximizes your immediate returns through bonuses while estab…"
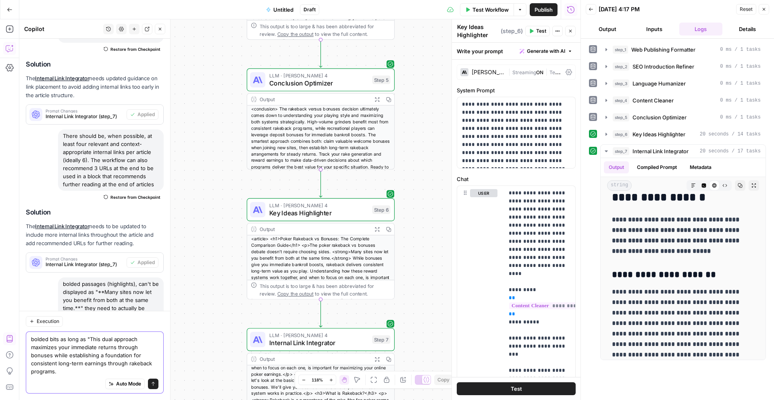
scroll to position [5355, 0]
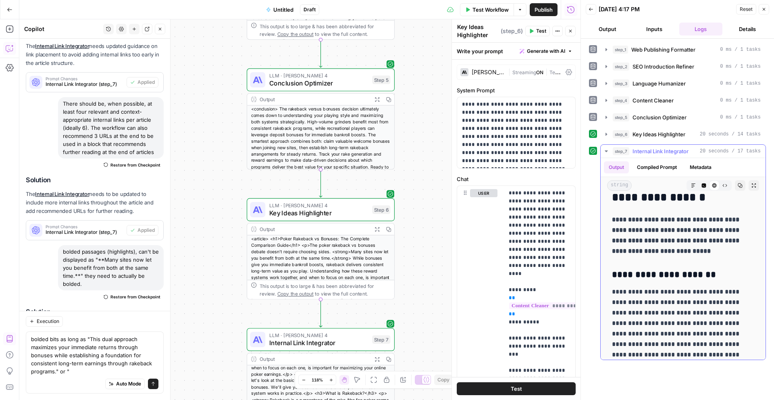
click at [662, 233] on strong "**********" at bounding box center [676, 235] width 129 height 37
click at [663, 233] on strong "**********" at bounding box center [676, 235] width 129 height 37
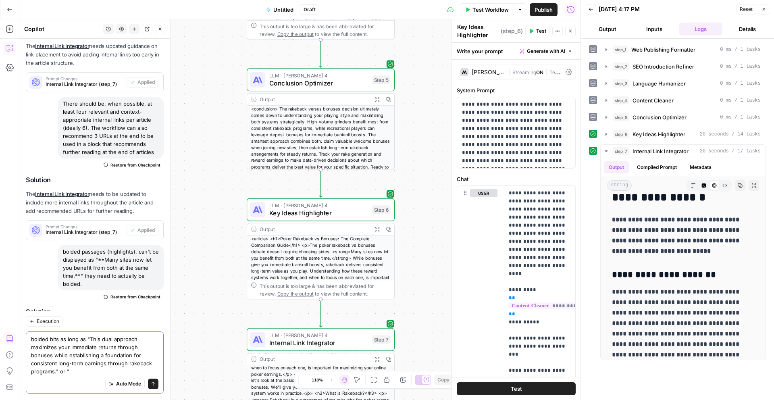
click at [86, 371] on textarea "bolded bits as long as "This dual approach maximizes your immediate returns thr…" at bounding box center [94, 355] width 127 height 40
paste textarea "The most successful poker players understand how to leverage both reward system…"
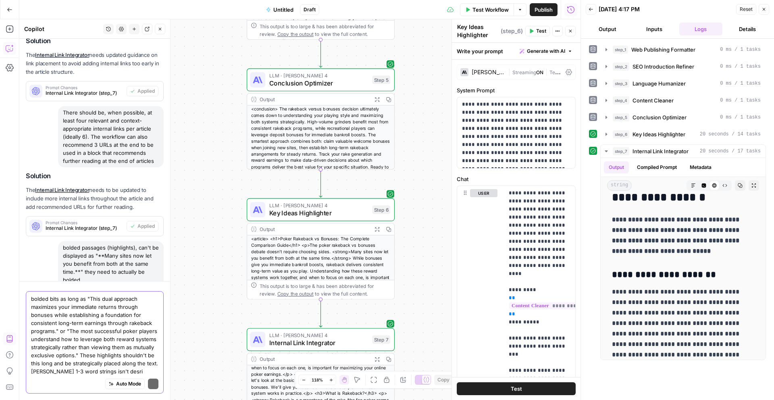
scroll to position [5395, 0]
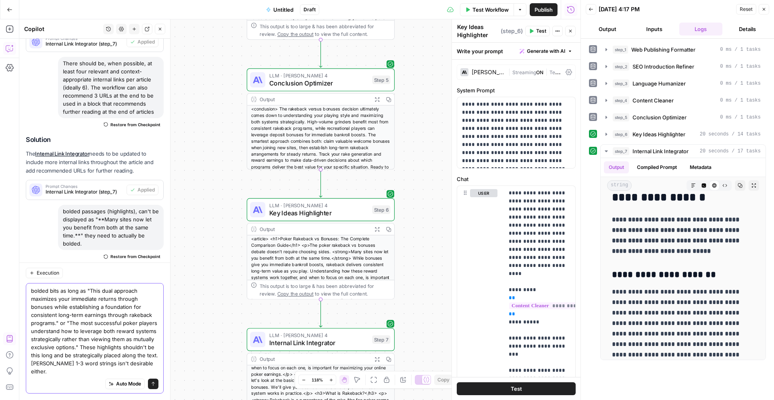
click at [65, 362] on textarea "bolded bits as long as "This dual approach maximizes your immediate returns thr…" at bounding box center [94, 331] width 127 height 89
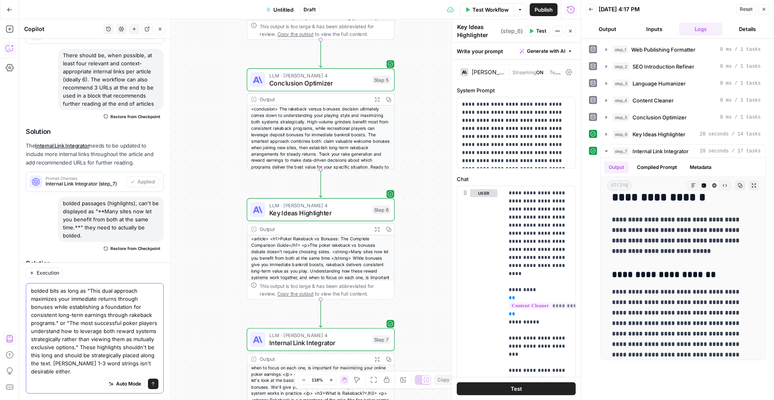
click at [119, 363] on textarea "bolded bits as long as "This dual approach maximizes your immediate returns thr…" at bounding box center [94, 331] width 127 height 89
click at [62, 370] on textarea "bolded bits as long as "This dual approach maximizes your immediate returns thr…" at bounding box center [94, 331] width 127 height 89
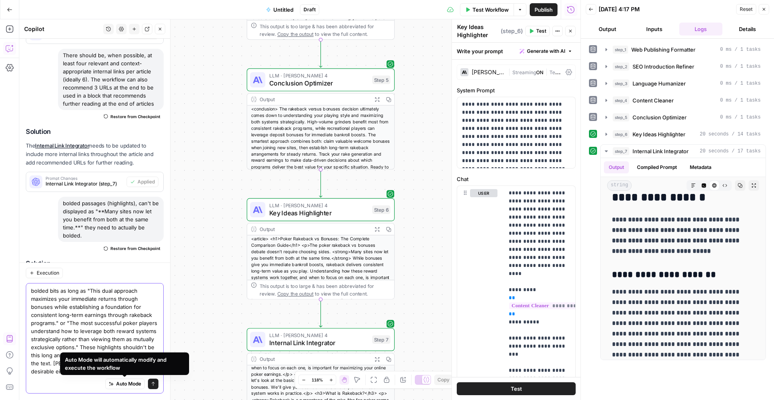
type textarea "bolded bits as long as "This dual approach maximizes your immediate returns thr…"
click at [150, 384] on button "Send" at bounding box center [153, 384] width 10 height 10
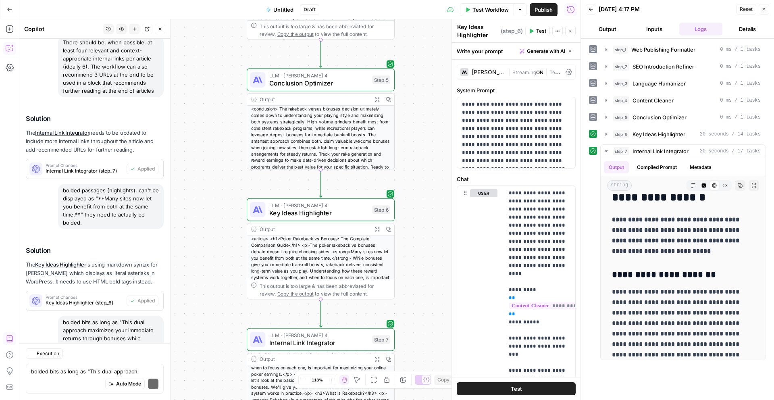
scroll to position [5523, 0]
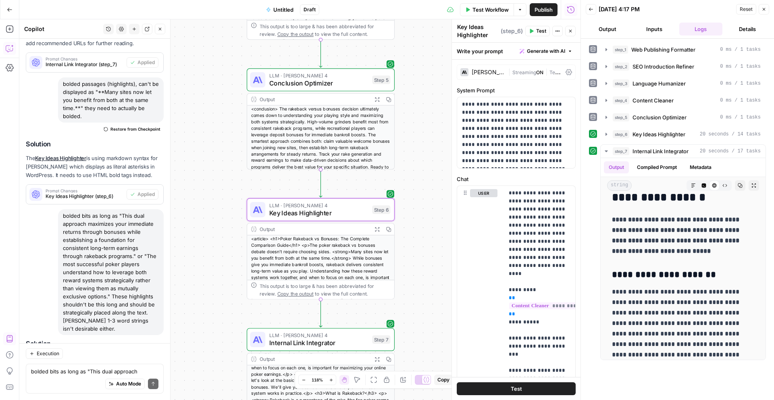
click at [148, 399] on span "Apply" at bounding box center [148, 402] width 13 height 7
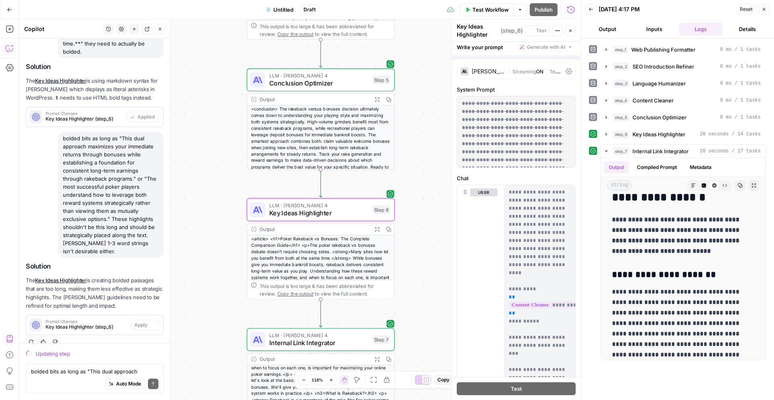
scroll to position [5445, 0]
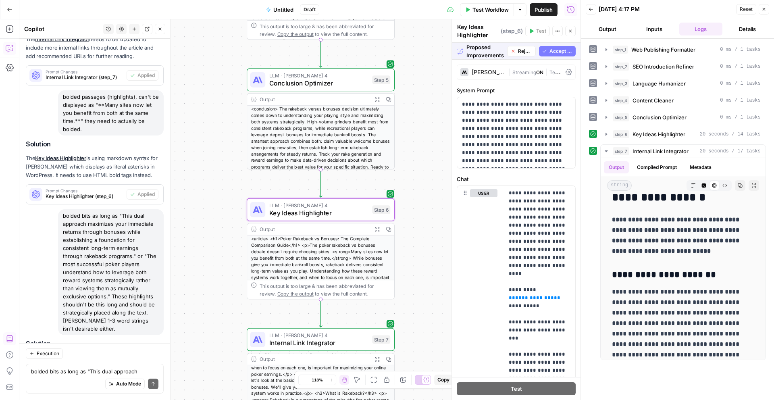
click at [143, 399] on span "Accept" at bounding box center [147, 402] width 17 height 7
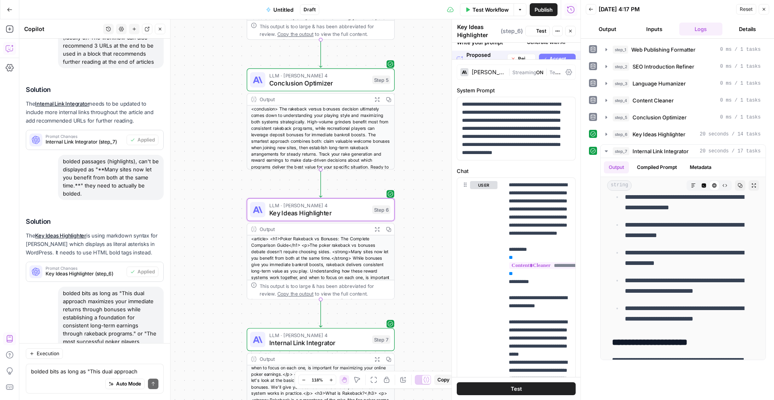
scroll to position [0, 0]
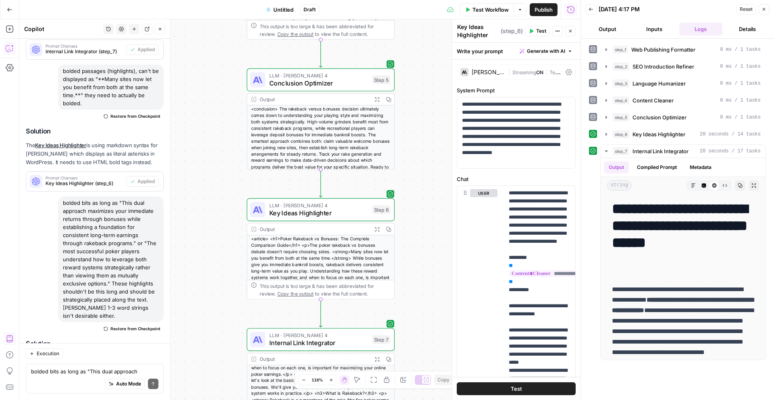
click at [496, 16] on div "Test Workflow Options Publish Run History" at bounding box center [449, 9] width 261 height 19
click at [496, 11] on span "Test Workflow" at bounding box center [491, 10] width 36 height 8
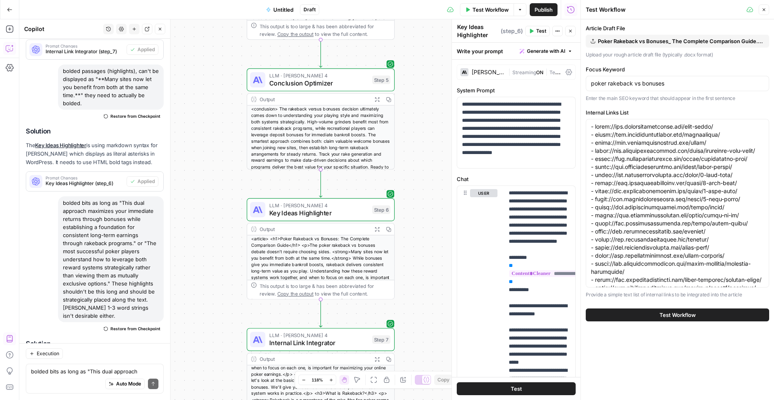
click at [688, 315] on span "Test Workflow" at bounding box center [678, 315] width 36 height 8
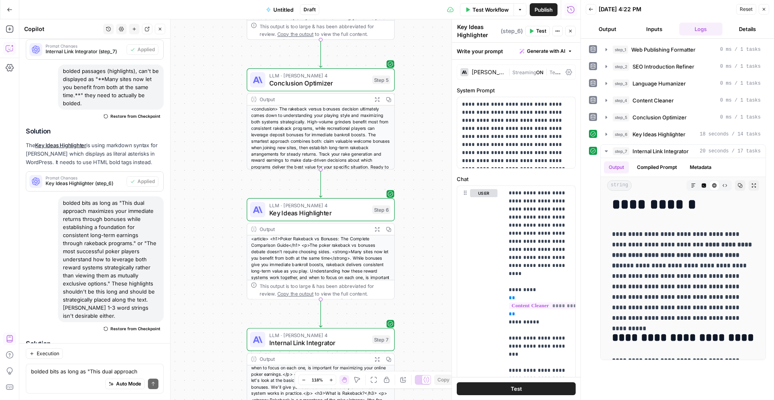
scroll to position [56, 0]
click at [614, 232] on p "**********" at bounding box center [683, 276] width 142 height 94
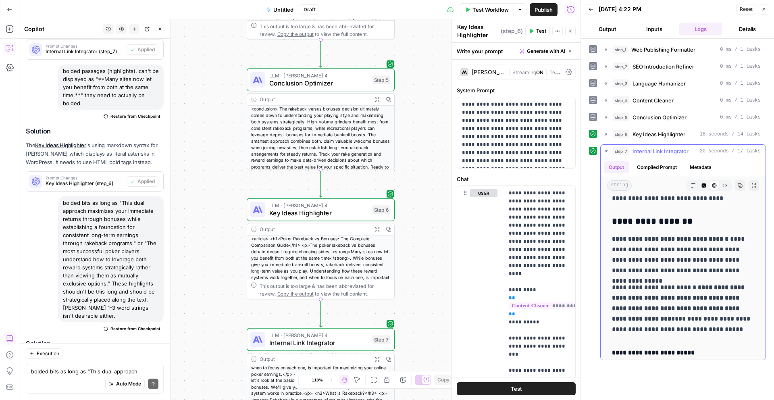
scroll to position [248, 0]
drag, startPoint x: 611, startPoint y: 241, endPoint x: 722, endPoint y: 237, distance: 110.5
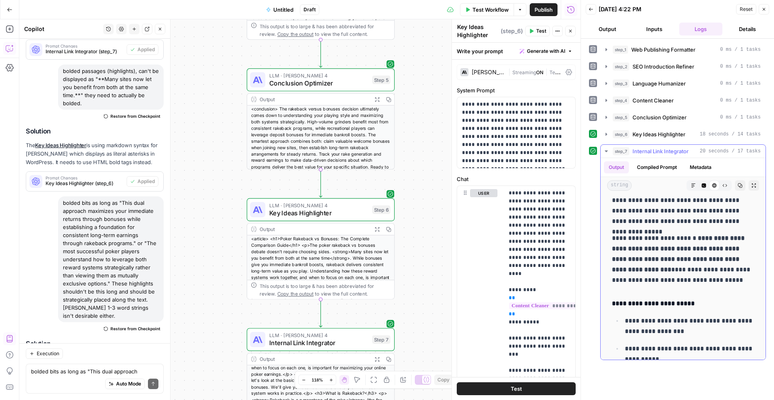
scroll to position [294, 0]
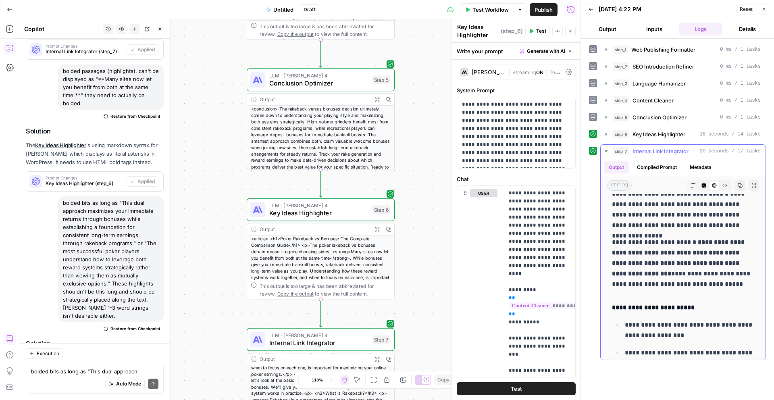
click at [694, 242] on strong "**********" at bounding box center [679, 257] width 134 height 37
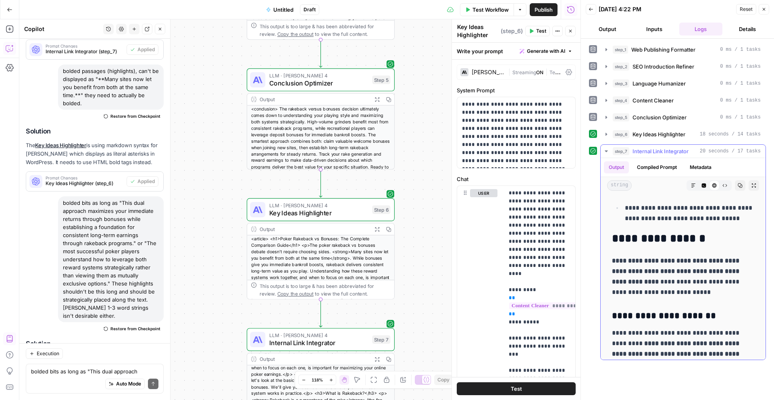
scroll to position [1637, 0]
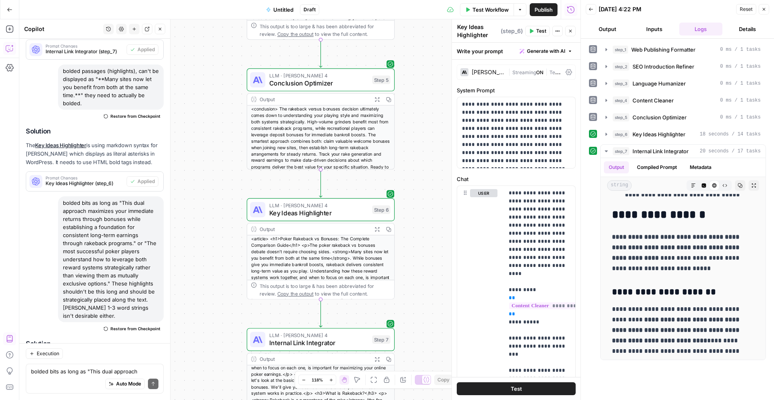
click at [92, 378] on div "Auto Mode Send" at bounding box center [94, 384] width 127 height 18
type textarea "bolded highlights are still too long and too frequent"
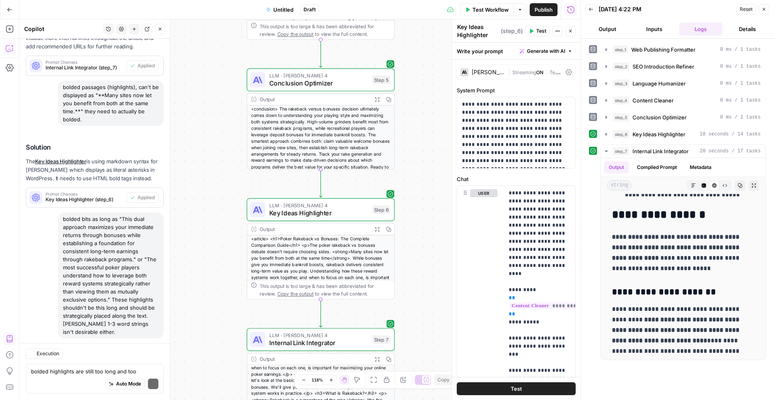
scroll to position [5639, 0]
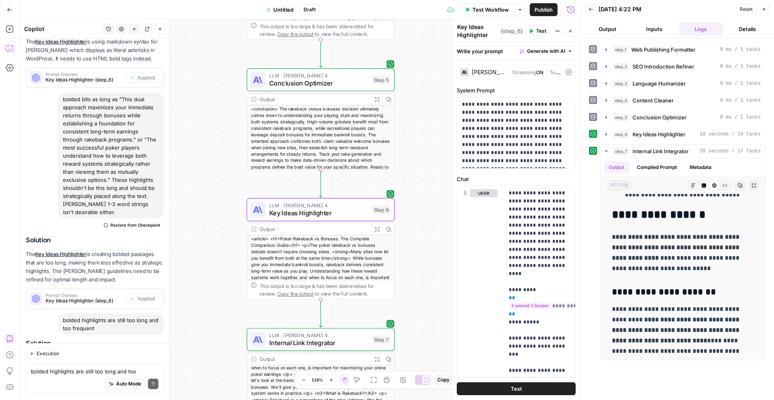
click at [148, 399] on span "Apply" at bounding box center [148, 402] width 13 height 7
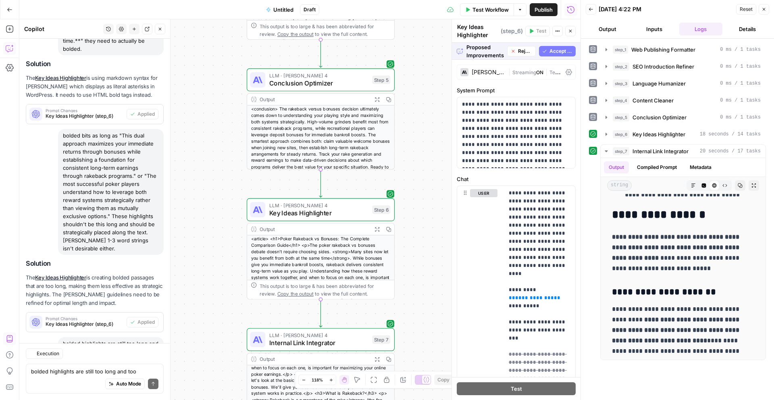
scroll to position [5549, 0]
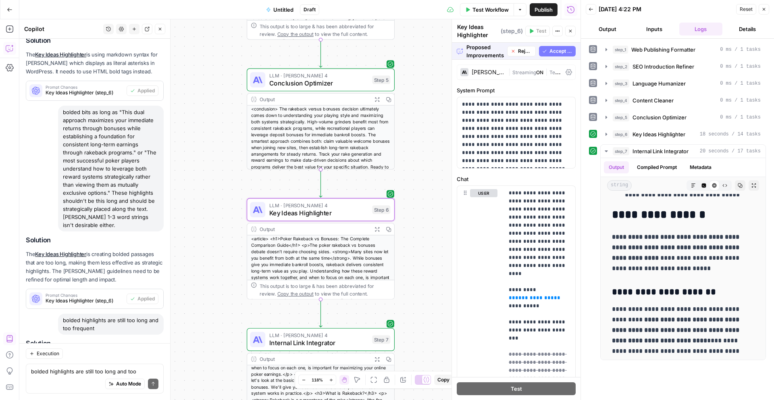
click at [151, 399] on span "Accept" at bounding box center [147, 402] width 17 height 7
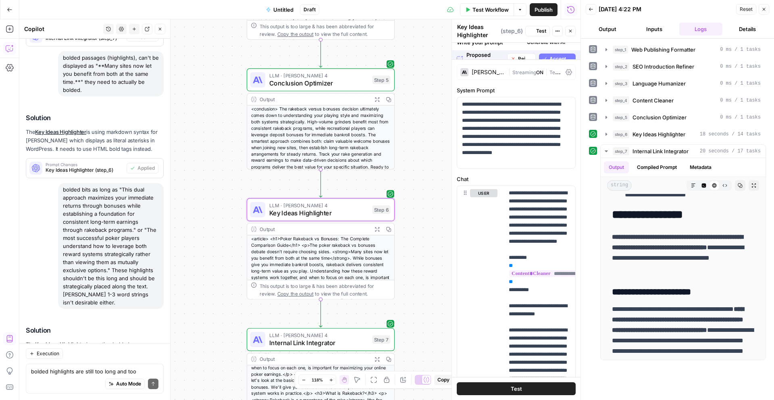
scroll to position [0, 0]
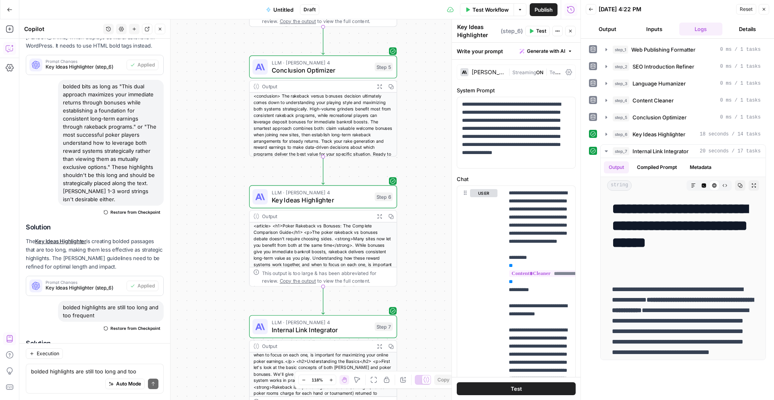
click at [486, 13] on span "Test Workflow" at bounding box center [491, 10] width 36 height 8
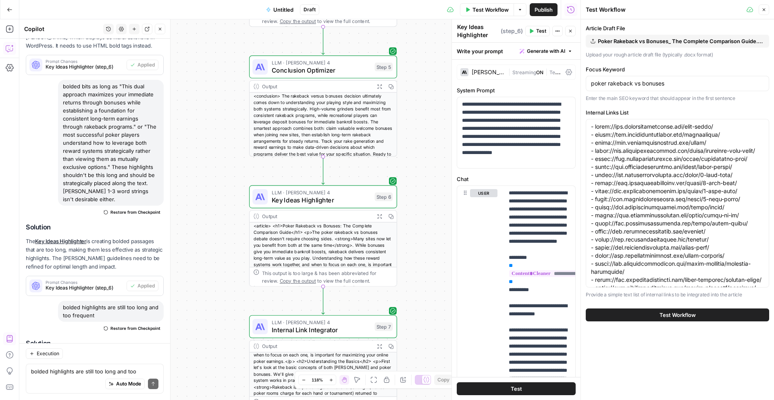
click at [689, 317] on span "Test Workflow" at bounding box center [678, 315] width 36 height 8
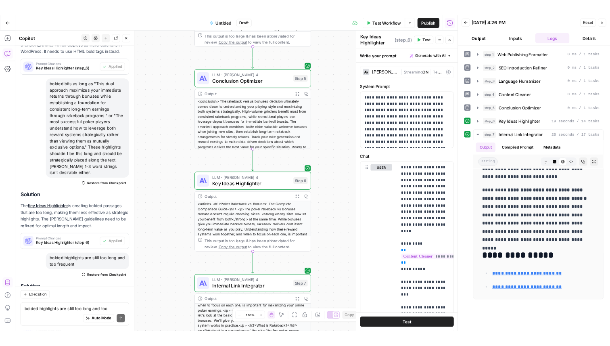
scroll to position [2606, 0]
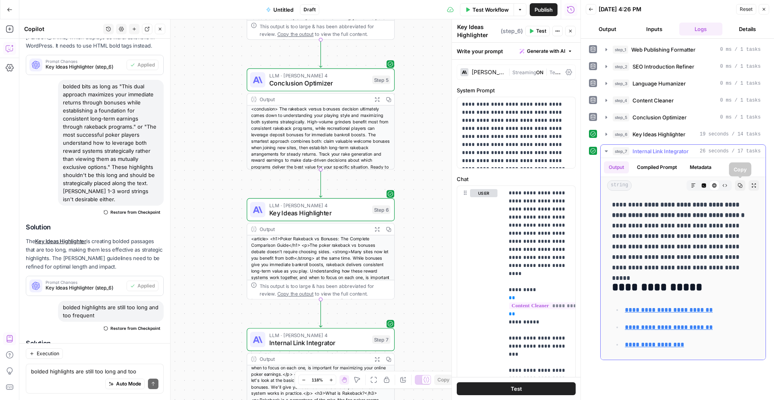
click at [740, 186] on icon "button" at bounding box center [740, 185] width 4 height 4
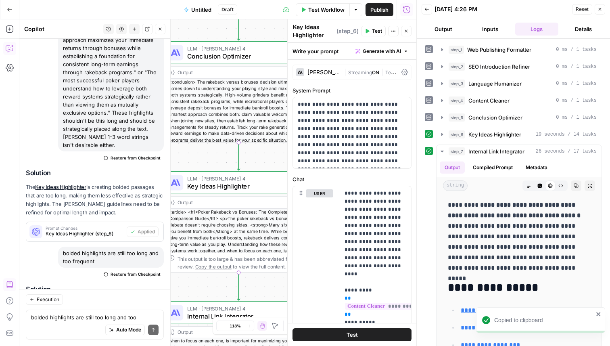
click at [199, 9] on span "Untitled" at bounding box center [201, 10] width 20 height 8
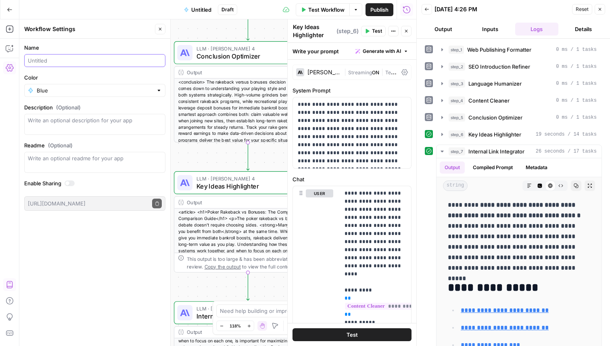
click at [78, 60] on input "Name" at bounding box center [95, 60] width 134 height 8
type input "Article Finalizer"
click at [74, 125] on textarea "Description (Optional)" at bounding box center [95, 124] width 134 height 16
type textarea "This workflow takes LUSPS raw AI article text and applies bolded highlights, in…"
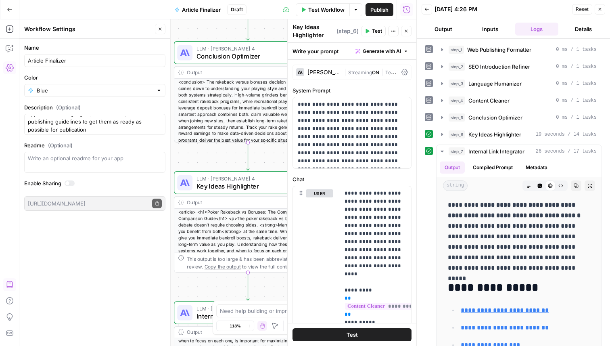
click at [112, 109] on label "Description (Optional)" at bounding box center [94, 107] width 141 height 8
click at [112, 116] on textarea "This workflow takes LUSPS raw AI article text and applies bolded highlights, in…" at bounding box center [95, 124] width 134 height 16
click at [48, 58] on input "Article Finalizer" at bounding box center [95, 60] width 134 height 8
type input "Article Closer"
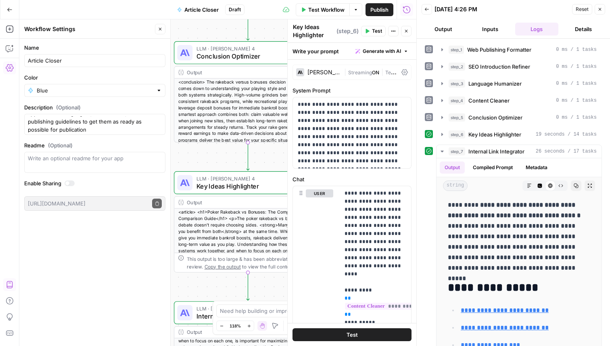
click at [375, 12] on span "Publish" at bounding box center [379, 10] width 18 height 8
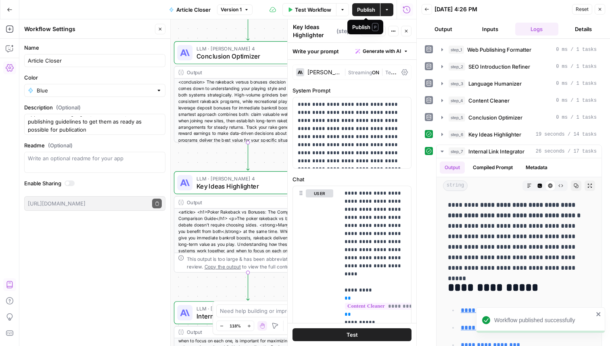
click at [368, 7] on span "Publish" at bounding box center [366, 10] width 18 height 8
